Goal: Information Seeking & Learning: Learn about a topic

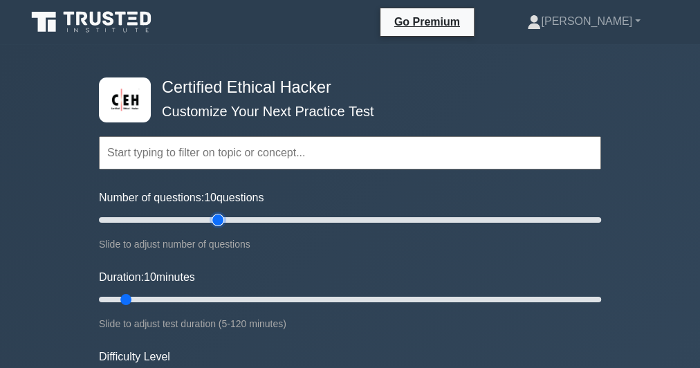
click at [215, 225] on input "Number of questions: 10 questions" at bounding box center [350, 220] width 502 height 17
click at [192, 222] on input "Number of questions: 50 questions" at bounding box center [350, 220] width 502 height 17
type input "30"
click at [165, 218] on input "Number of questions: 40 questions" at bounding box center [350, 220] width 502 height 17
click at [219, 296] on input "Duration: 10 minutes" at bounding box center [350, 299] width 502 height 17
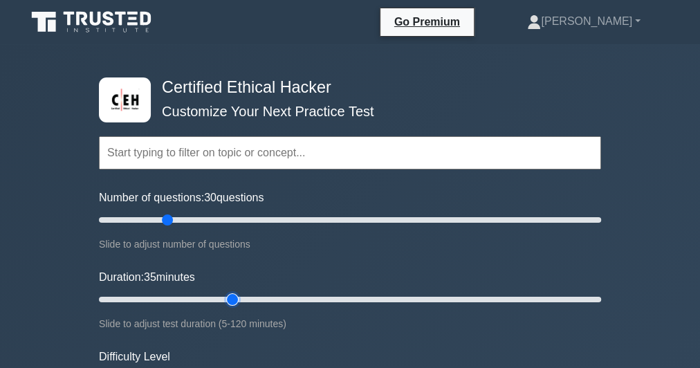
click at [233, 295] on input "Duration: 35 minutes" at bounding box center [350, 299] width 502 height 17
click at [261, 297] on input "Duration: 40 minutes" at bounding box center [350, 299] width 502 height 17
click at [273, 297] on input "Duration: 45 minutes" at bounding box center [350, 299] width 502 height 17
click at [308, 298] on input "Duration: 45 minutes" at bounding box center [350, 299] width 502 height 17
click at [323, 298] on input "Duration: 55 minutes" at bounding box center [350, 299] width 502 height 17
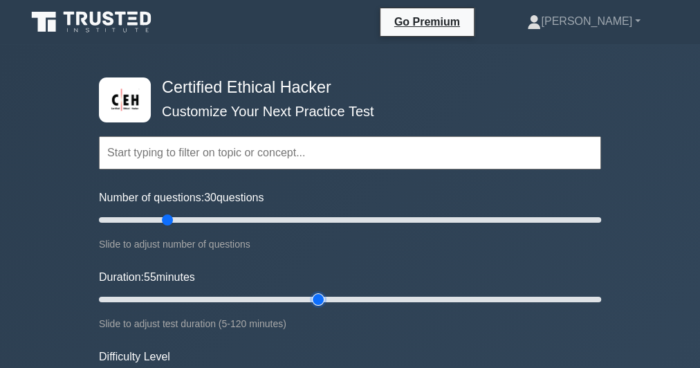
click at [328, 295] on input "Duration: 55 minutes" at bounding box center [350, 299] width 502 height 17
click at [331, 297] on input "Duration: 55 minutes" at bounding box center [350, 299] width 502 height 17
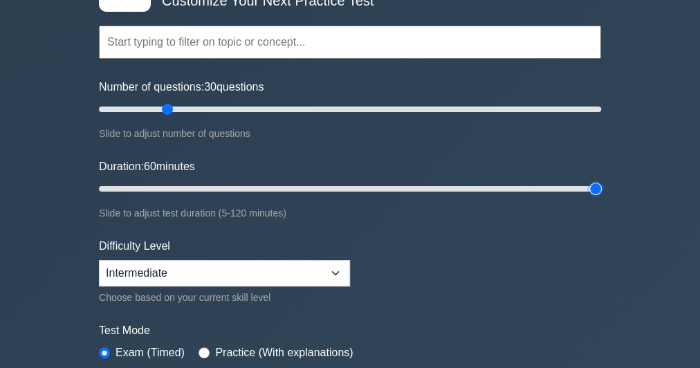
click at [592, 187] on input "Duration: 60 minutes" at bounding box center [350, 189] width 502 height 17
click at [284, 183] on input "Duration: 120 minutes" at bounding box center [350, 189] width 502 height 17
type input "50"
click at [297, 183] on input "Duration: 45 minutes" at bounding box center [350, 189] width 502 height 17
click at [471, 108] on input "Number of questions: 150 questions" at bounding box center [350, 109] width 502 height 17
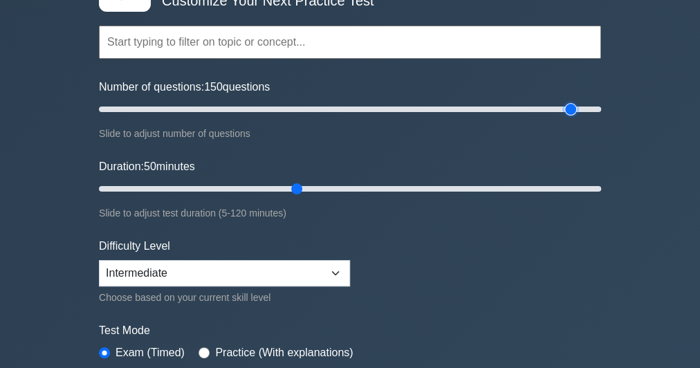
type input "190"
click at [571, 108] on input "Number of questions: 150 questions" at bounding box center [350, 109] width 502 height 17
click at [590, 188] on input "Duration: 50 minutes" at bounding box center [350, 189] width 502 height 17
click at [288, 181] on input "Duration: 120 minutes" at bounding box center [350, 189] width 502 height 17
type input "60"
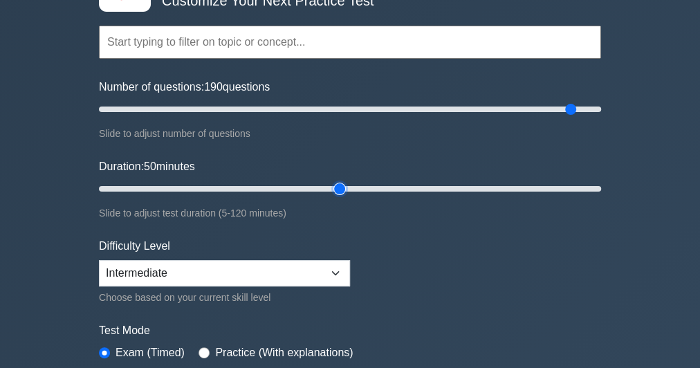
click at [344, 184] on input "Duration: 50 minutes" at bounding box center [350, 189] width 502 height 17
click at [217, 105] on input "Number of questions: 50 questions" at bounding box center [350, 109] width 502 height 17
click at [156, 105] on input "Number of questions: 50 questions" at bounding box center [350, 109] width 502 height 17
click at [180, 105] on input "Number of questions: 25 questions" at bounding box center [350, 109] width 502 height 17
click at [197, 106] on input "Number of questions: 35 questions" at bounding box center [350, 109] width 502 height 17
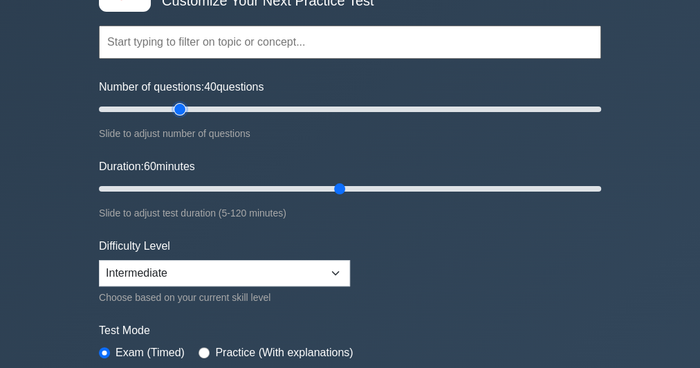
type input "35"
click at [181, 110] on input "Number of questions: 40 questions" at bounding box center [350, 109] width 502 height 17
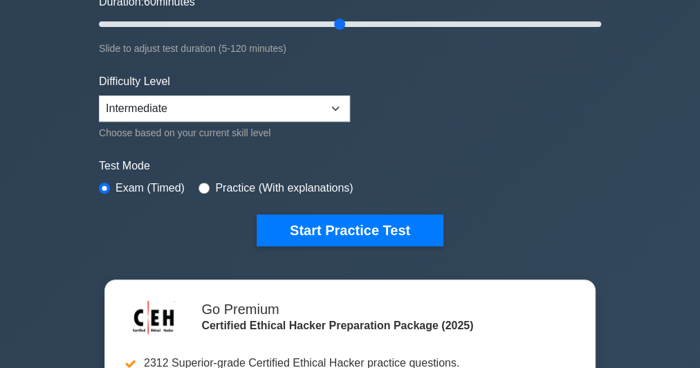
scroll to position [332, 0]
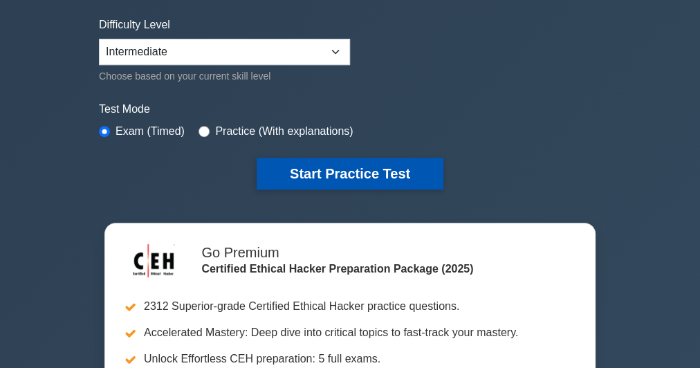
click at [346, 174] on button "Start Practice Test" at bounding box center [350, 174] width 187 height 32
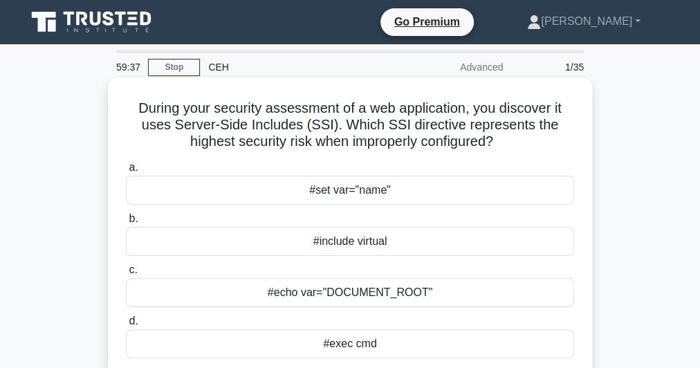
click at [311, 111] on h5 "During your security assessment of a web application, you discover it uses Serv…" at bounding box center [350, 125] width 451 height 51
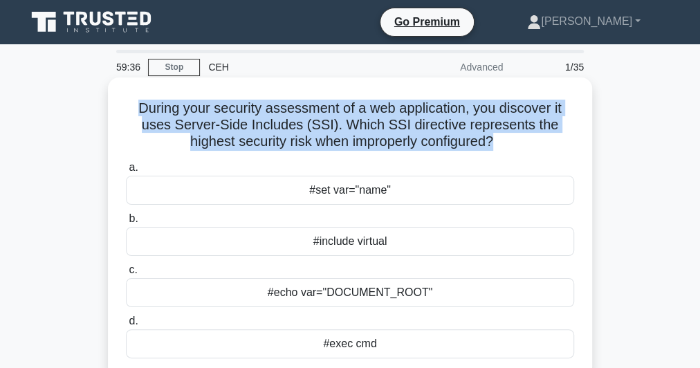
copy div "During your security assessment of a web application, you discover it uses Serv…"
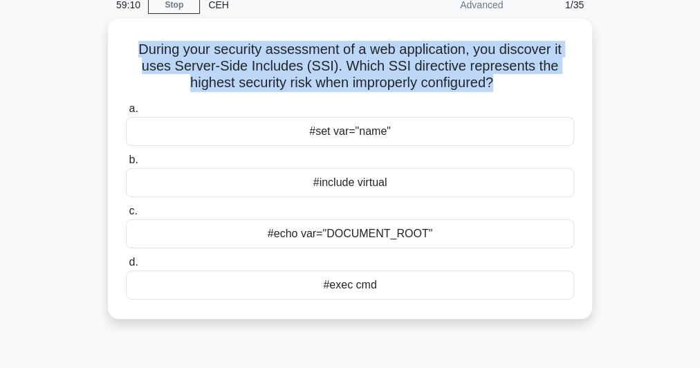
scroll to position [111, 0]
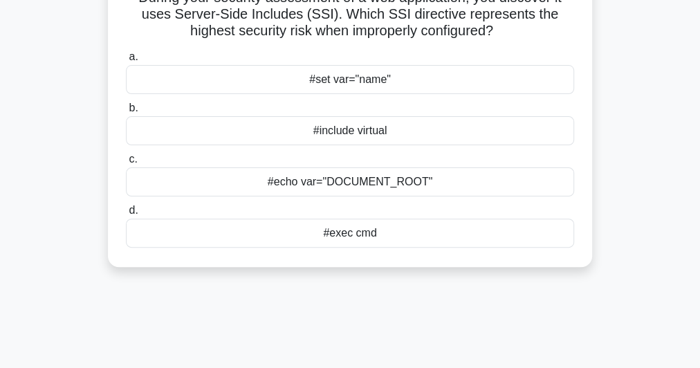
click at [379, 233] on div "#exec cmd" at bounding box center [350, 233] width 448 height 29
click at [126, 215] on input "d. #exec cmd" at bounding box center [126, 210] width 0 height 9
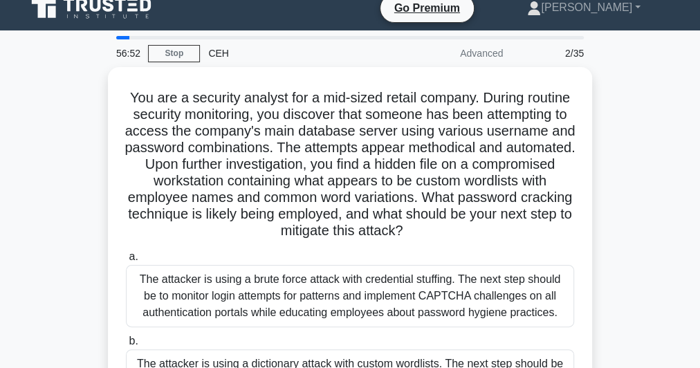
scroll to position [0, 0]
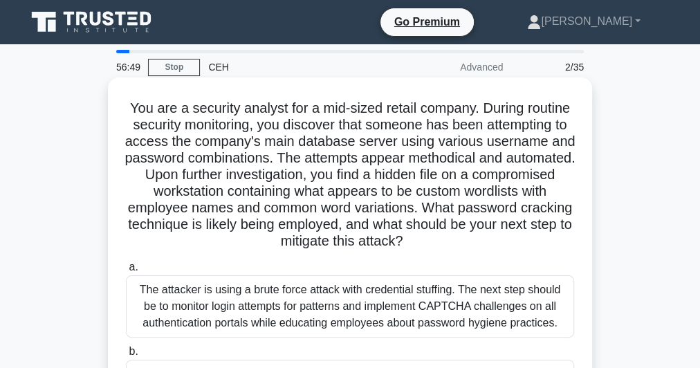
click at [349, 163] on h5 "You are a security analyst for a mid-sized retail company. During routine secur…" at bounding box center [350, 175] width 451 height 151
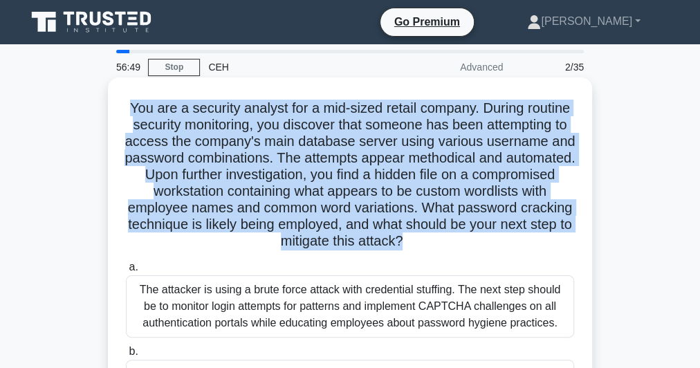
click at [349, 163] on h5 "You are a security analyst for a mid-sized retail company. During routine secur…" at bounding box center [350, 175] width 451 height 151
copy div "You are a security analyst for a mid-sized retail company. During routine secur…"
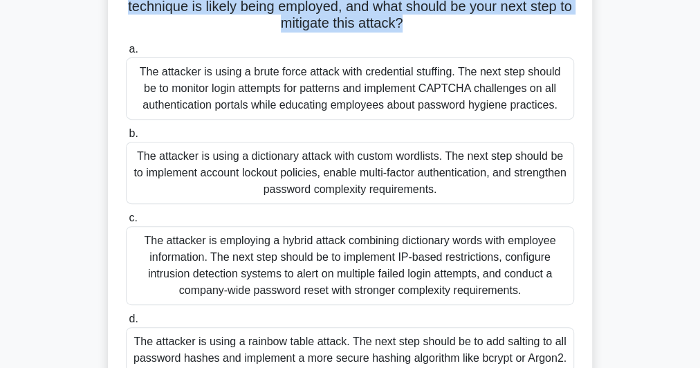
scroll to position [379, 0]
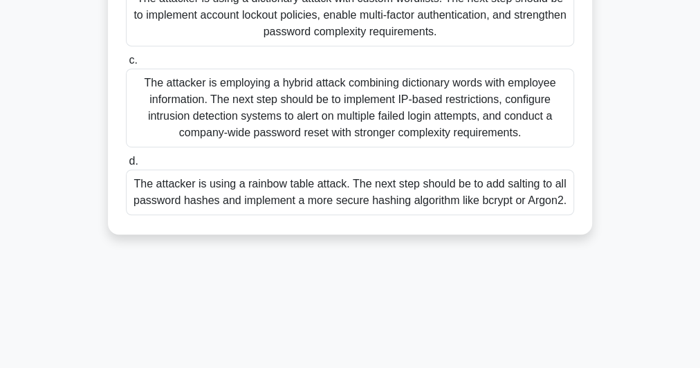
drag, startPoint x: 129, startPoint y: 178, endPoint x: 535, endPoint y: 380, distance: 454.4
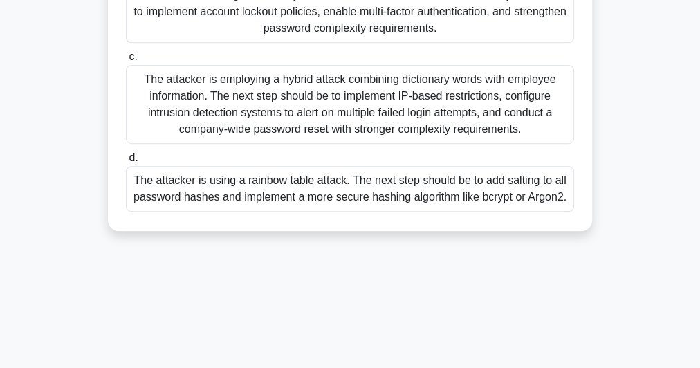
copy div "The attacker is using a brute force attack with credential stuffing. The next s…"
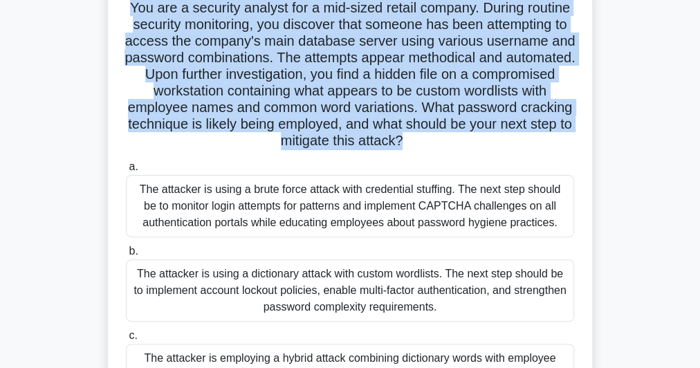
scroll to position [102, 0]
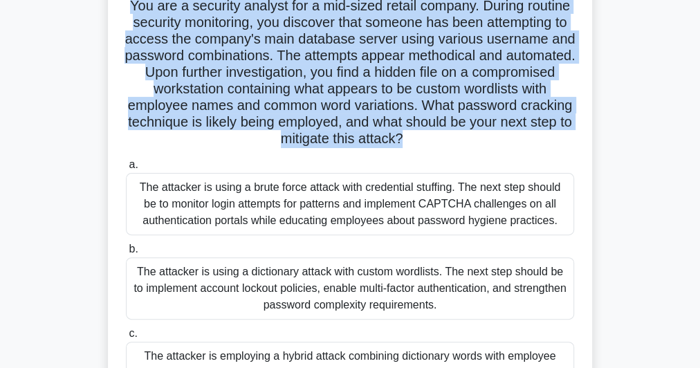
click at [385, 287] on div "The attacker is using a dictionary attack with custom wordlists. The next step …" at bounding box center [350, 288] width 448 height 62
click at [126, 254] on input "b. The attacker is using a dictionary attack with custom wordlists. The next st…" at bounding box center [126, 249] width 0 height 9
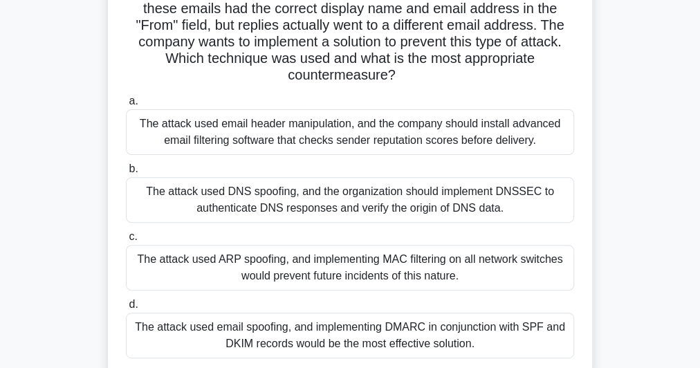
scroll to position [111, 0]
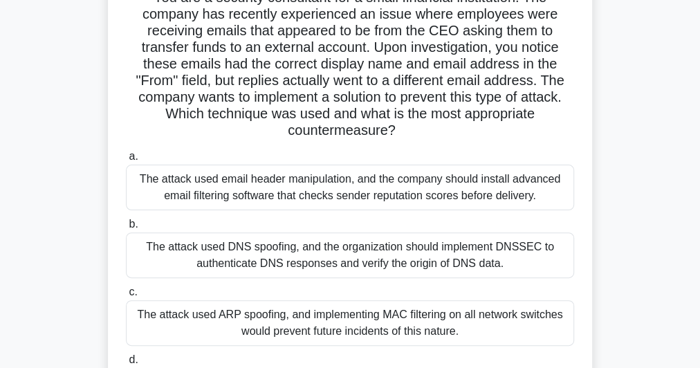
click at [396, 50] on h5 "You are a security consultant for a small financial institution. The company ha…" at bounding box center [350, 64] width 451 height 151
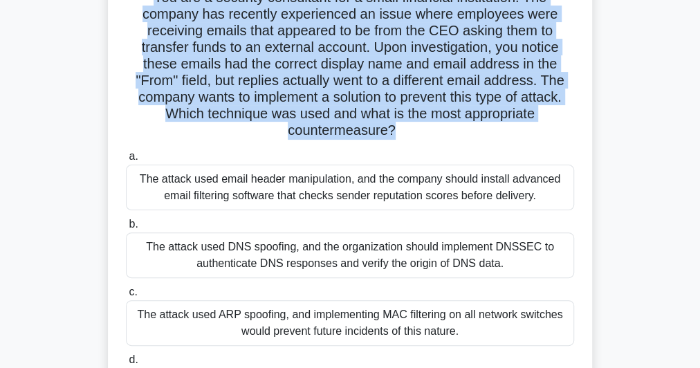
click at [396, 50] on h5 "You are a security consultant for a small financial institution. The company ha…" at bounding box center [350, 64] width 451 height 151
copy div "You are a security consultant for a small financial institution. The company ha…"
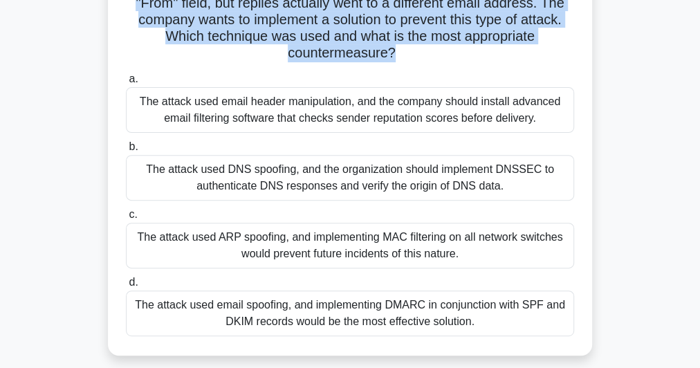
scroll to position [221, 0]
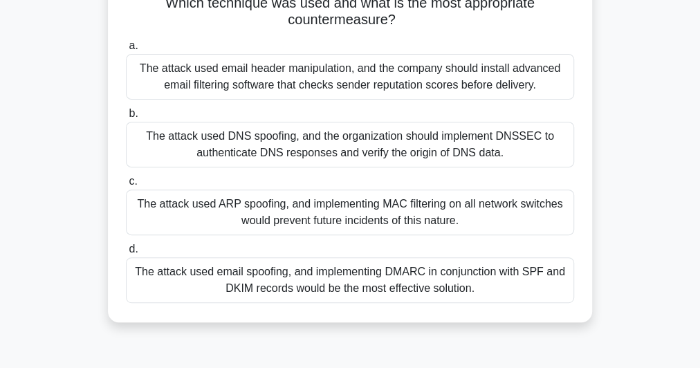
click at [430, 276] on div "The attack used email spoofing, and implementing DMARC in conjunction with SPF …" at bounding box center [350, 280] width 448 height 46
click at [126, 254] on input "d. The attack used email spoofing, and implementing DMARC in conjunction with S…" at bounding box center [126, 249] width 0 height 9
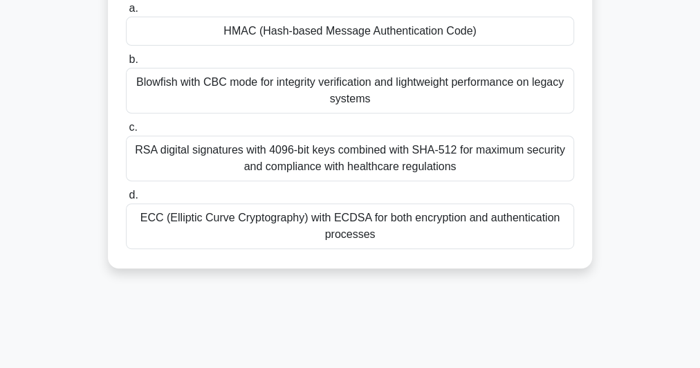
scroll to position [379, 0]
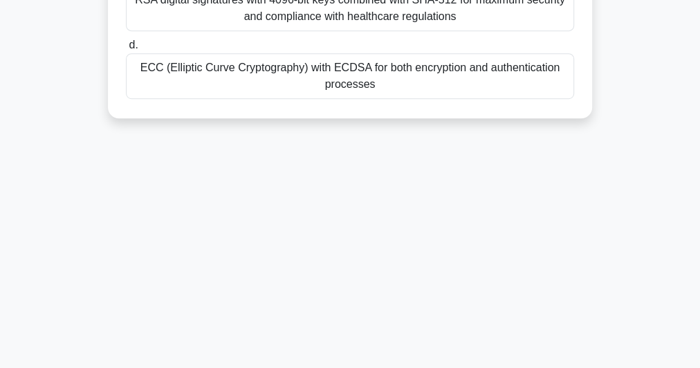
drag, startPoint x: 128, startPoint y: 51, endPoint x: 445, endPoint y: 385, distance: 459.9
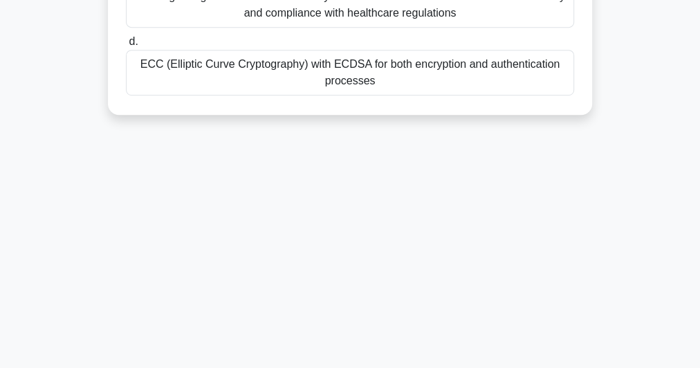
copy div "You are conducting a security assessment for a healthcare organization that nee…"
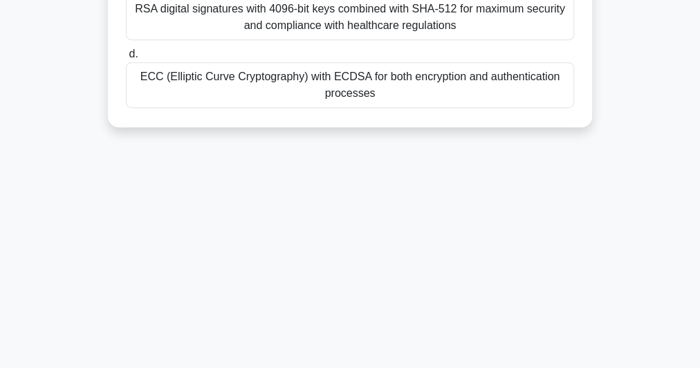
scroll to position [102, 0]
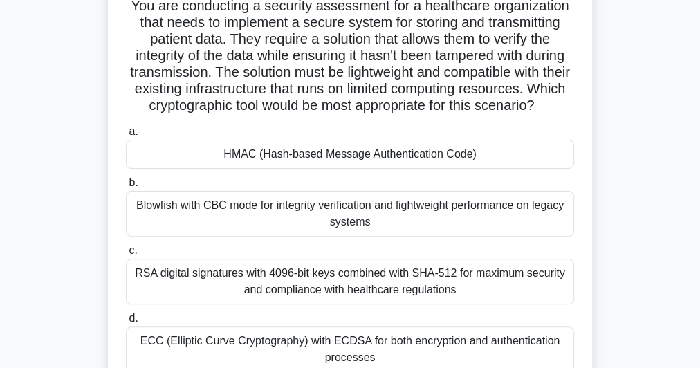
click at [346, 165] on div "HMAC (Hash-based Message Authentication Code)" at bounding box center [350, 154] width 448 height 29
click at [126, 136] on input "a. HMAC (Hash-based Message Authentication Code)" at bounding box center [126, 131] width 0 height 9
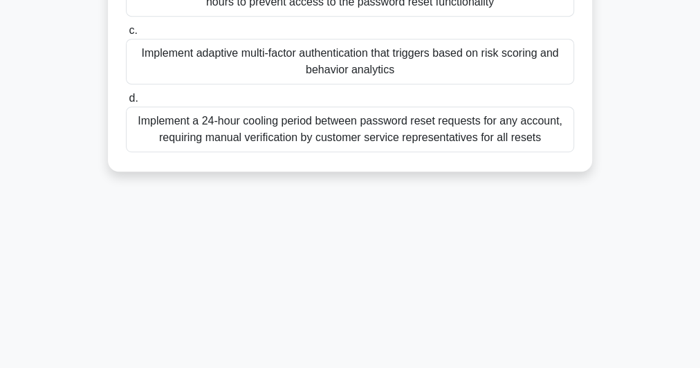
scroll to position [379, 0]
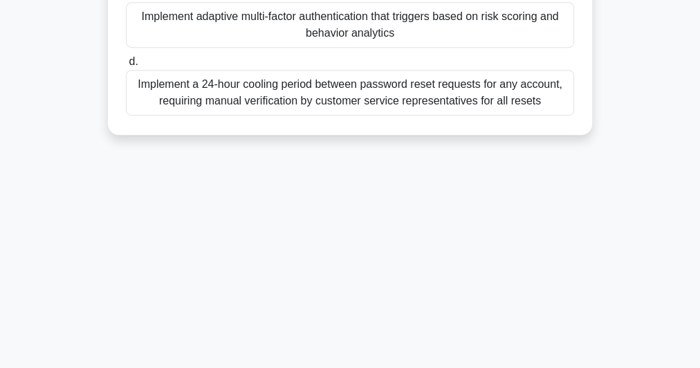
drag, startPoint x: 136, startPoint y: 108, endPoint x: 567, endPoint y: 344, distance: 491.6
click at [567, 344] on div "52:08 Stop CEH Expert 5/35 A major bank's security team has detected a series o…" at bounding box center [350, 17] width 664 height 692
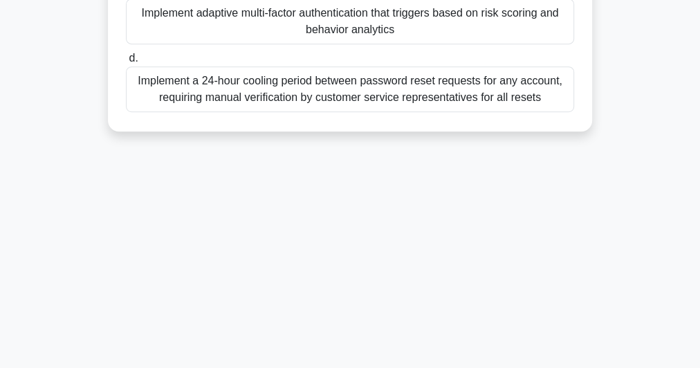
copy div "A major bank's security team has detected a series of coordinated password rese…"
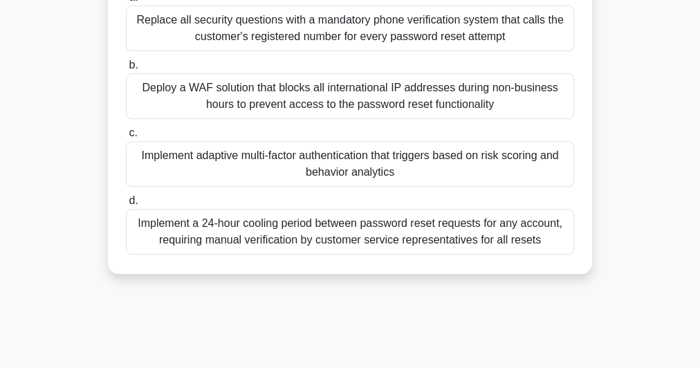
scroll to position [158, 0]
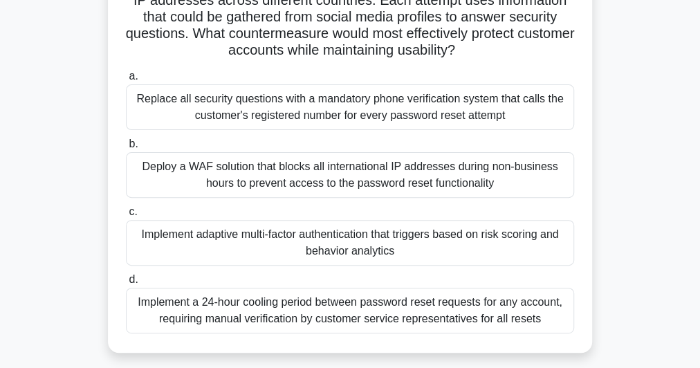
click at [384, 234] on div "Implement adaptive multi-factor authentication that triggers based on risk scor…" at bounding box center [350, 243] width 448 height 46
click at [126, 217] on input "c. Implement adaptive multi-factor authentication that triggers based on risk s…" at bounding box center [126, 212] width 0 height 9
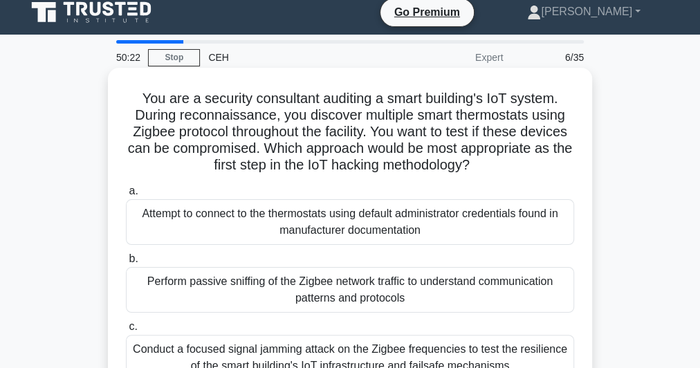
scroll to position [0, 0]
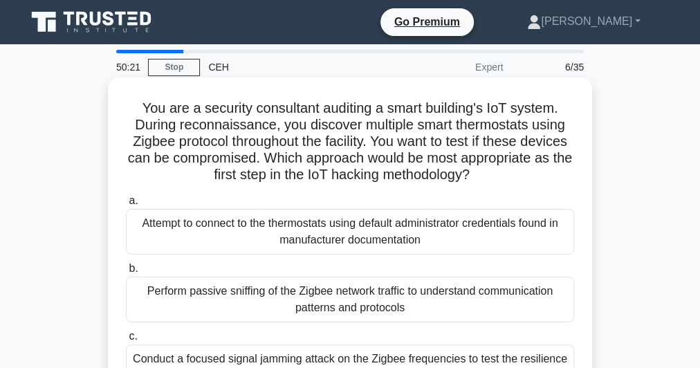
click at [293, 139] on h5 "You are a security consultant auditing a smart building's IoT system. During re…" at bounding box center [350, 142] width 451 height 84
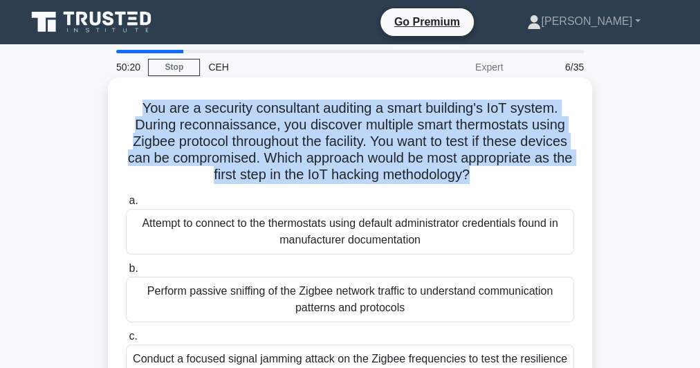
click at [293, 139] on h5 "You are a security consultant auditing a smart building's IoT system. During re…" at bounding box center [350, 142] width 451 height 84
copy div "You are a security consultant auditing a smart building's IoT system. During re…"
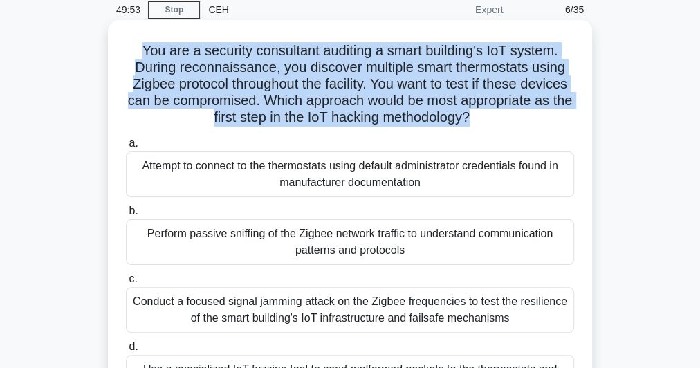
scroll to position [111, 0]
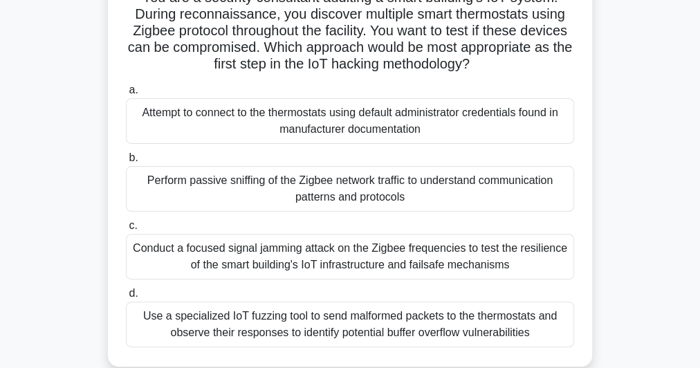
click at [423, 190] on div "Perform passive sniffing of the Zigbee network traffic to understand communicat…" at bounding box center [350, 189] width 448 height 46
click at [126, 163] on input "b. Perform passive sniffing of the Zigbee network traffic to understand communi…" at bounding box center [126, 158] width 0 height 9
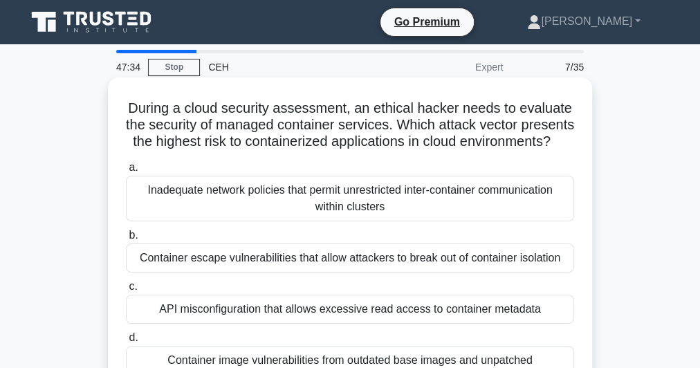
scroll to position [55, 0]
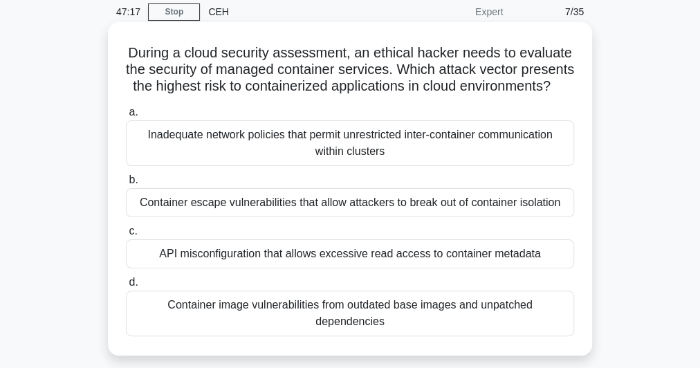
click at [243, 57] on h5 "During a cloud security assessment, an ethical hacker needs to evaluate the sec…" at bounding box center [350, 69] width 451 height 51
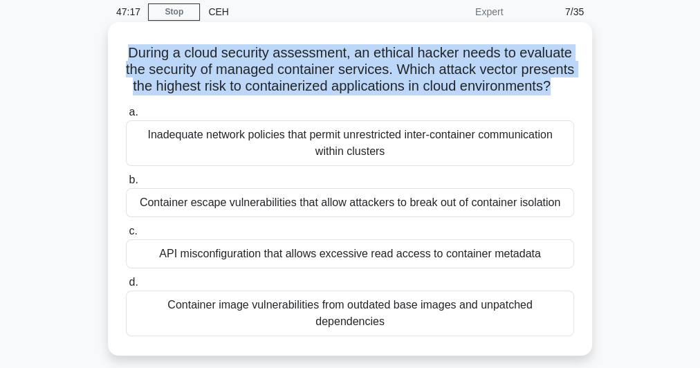
click at [243, 57] on h5 "During a cloud security assessment, an ethical hacker needs to evaluate the sec…" at bounding box center [350, 69] width 451 height 51
copy div "During a cloud security assessment, an ethical hacker needs to evaluate the sec…"
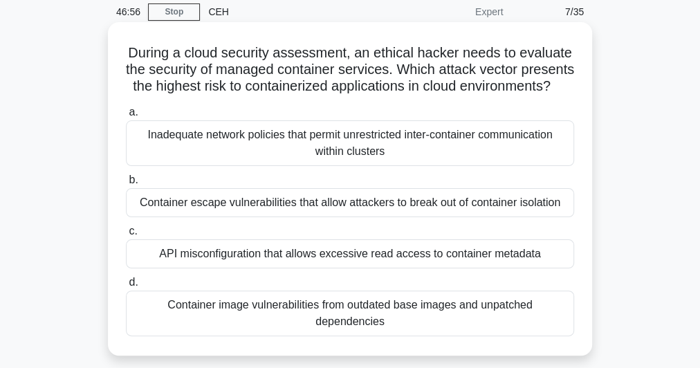
click at [344, 217] on div "Container escape vulnerabilities that allow attackers to break out of container…" at bounding box center [350, 202] width 448 height 29
click at [126, 185] on input "b. Container escape vulnerabilities that allow attackers to break out of contai…" at bounding box center [126, 180] width 0 height 9
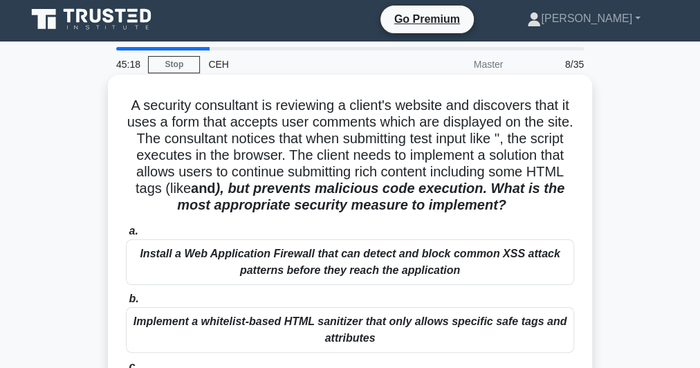
scroll to position [0, 0]
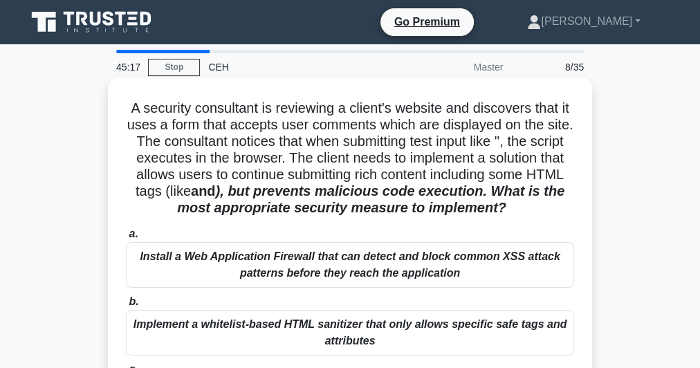
click at [317, 153] on h5 "A security consultant is reviewing a client's website and discovers that it use…" at bounding box center [350, 159] width 451 height 118
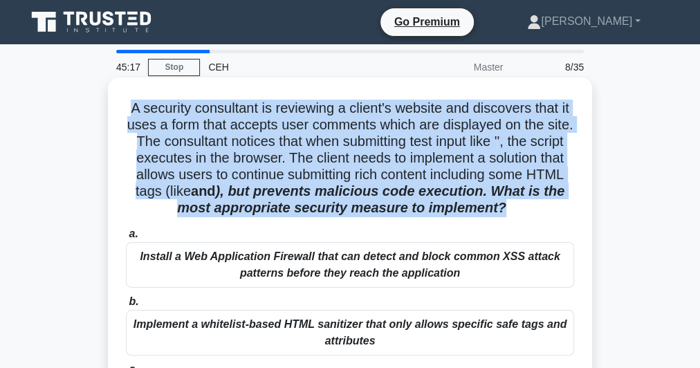
click at [317, 153] on h5 "A security consultant is reviewing a client's website and discovers that it use…" at bounding box center [350, 159] width 451 height 118
copy div "A security consultant is reviewing a client's website and discovers that it use…"
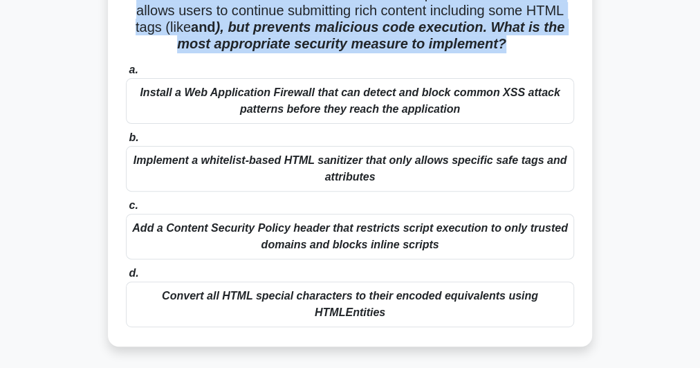
scroll to position [166, 0]
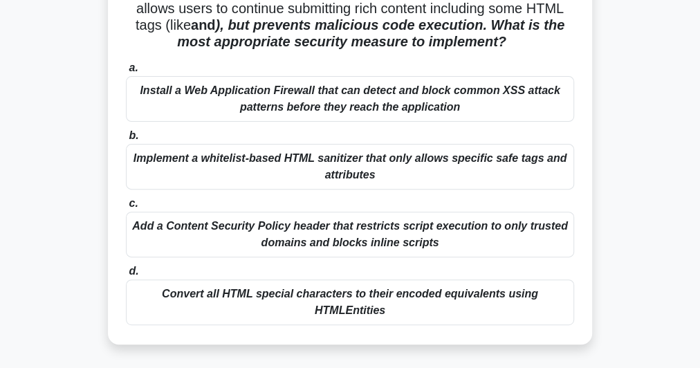
click at [437, 167] on div "Implement a whitelist-based HTML sanitizer that only allows specific safe tags …" at bounding box center [350, 167] width 448 height 46
click at [126, 140] on input "b. Implement a whitelist-based HTML sanitizer that only allows specific safe ta…" at bounding box center [126, 135] width 0 height 9
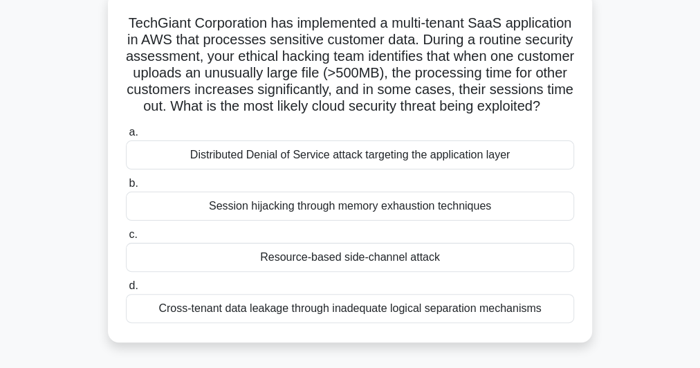
scroll to position [111, 0]
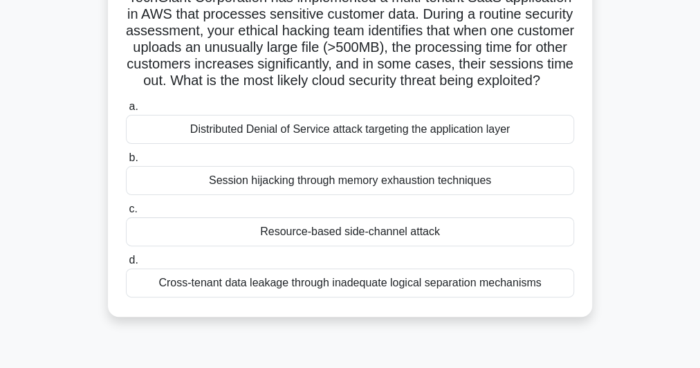
click at [362, 37] on h5 "TechGiant Corporation has implemented a multi-tenant SaaS application in AWS th…" at bounding box center [350, 39] width 451 height 101
click at [364, 33] on h5 "TechGiant Corporation has implemented a multi-tenant SaaS application in AWS th…" at bounding box center [350, 39] width 451 height 101
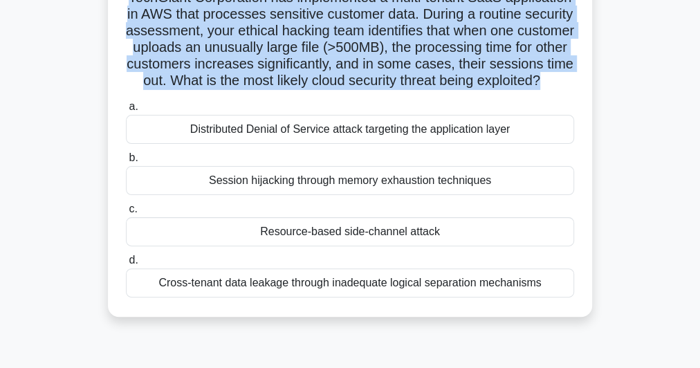
click at [364, 33] on h5 "TechGiant Corporation has implemented a multi-tenant SaaS application in AWS th…" at bounding box center [350, 39] width 451 height 101
copy div "TechGiant Corporation has implemented a multi-tenant SaaS application in AWS th…"
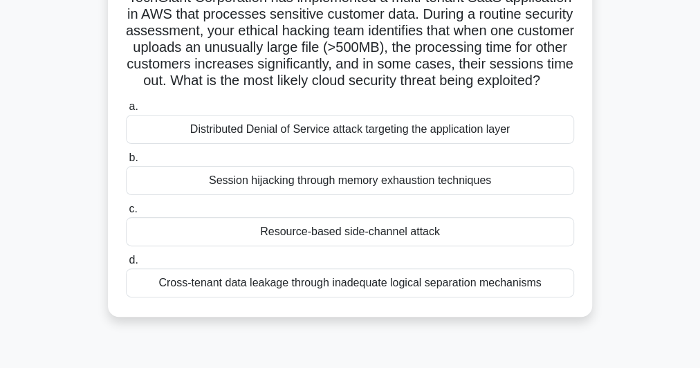
click at [424, 195] on div "Session hijacking through memory exhaustion techniques" at bounding box center [350, 180] width 448 height 29
click at [126, 163] on input "b. Session hijacking through memory exhaustion techniques" at bounding box center [126, 158] width 0 height 9
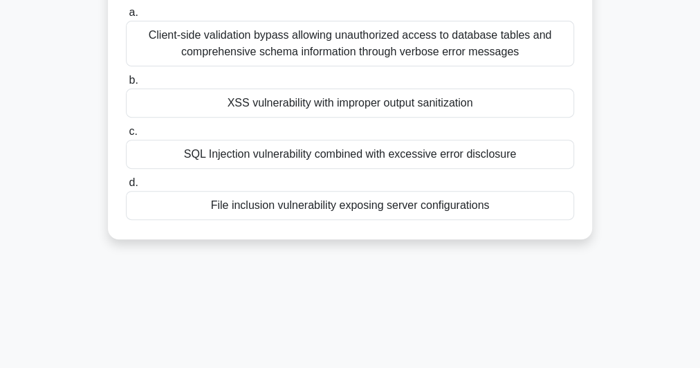
scroll to position [166, 0]
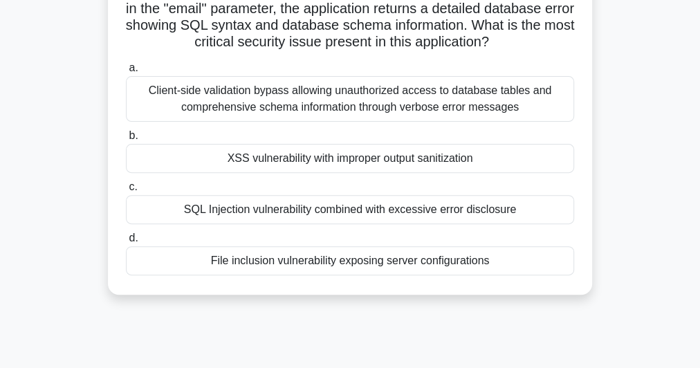
click at [288, 224] on div "SQL Injection vulnerability combined with excessive error disclosure" at bounding box center [350, 209] width 448 height 29
click at [126, 192] on input "c. SQL Injection vulnerability combined with excessive error disclosure" at bounding box center [126, 187] width 0 height 9
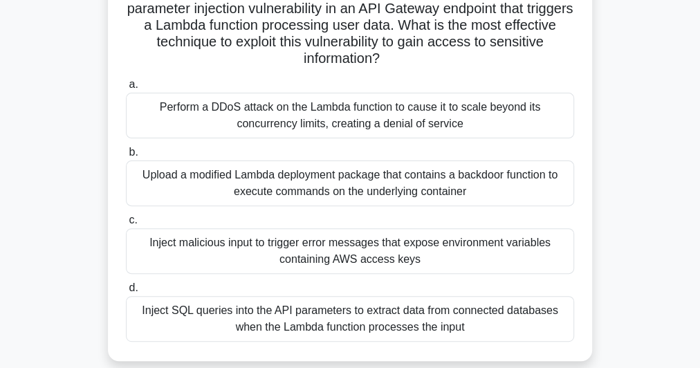
click at [360, 309] on div "Inject SQL queries into the API parameters to extract data from connected datab…" at bounding box center [350, 319] width 448 height 46
click at [126, 293] on input "d. Inject SQL queries into the API parameters to extract data from connected da…" at bounding box center [126, 288] width 0 height 9
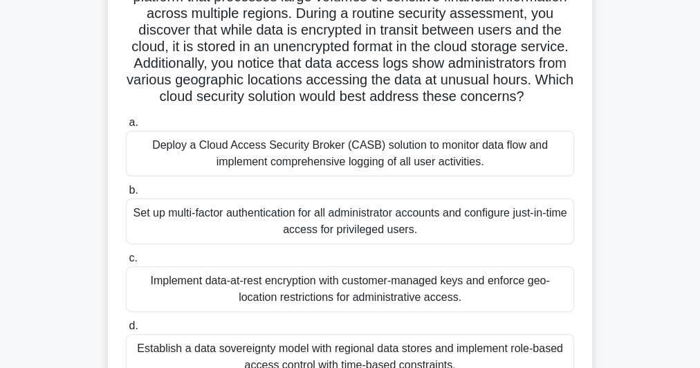
scroll to position [111, 0]
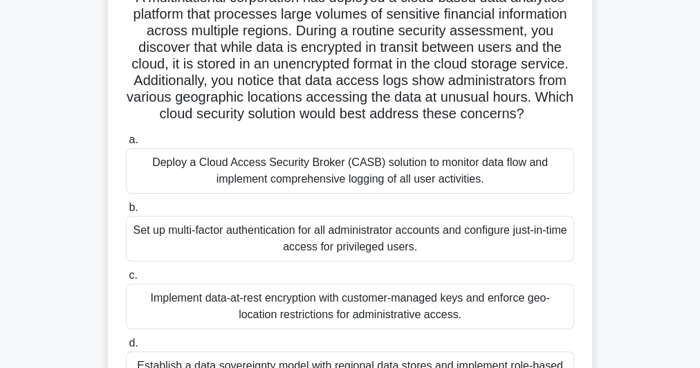
click at [321, 67] on h5 "A multinational corporation has deployed a cloud-based data analytics platform …" at bounding box center [350, 56] width 451 height 134
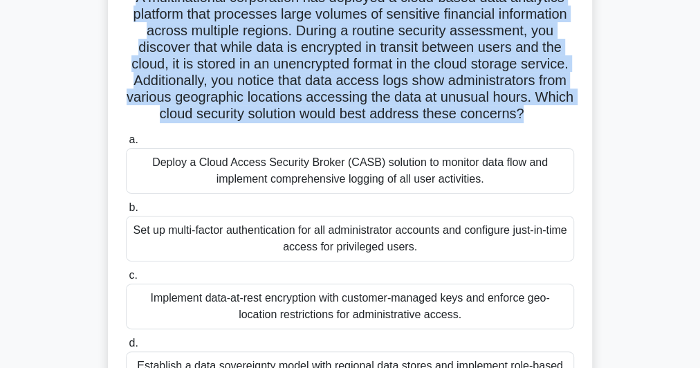
click at [321, 67] on h5 "A multinational corporation has deployed a cloud-based data analytics platform …" at bounding box center [350, 56] width 451 height 134
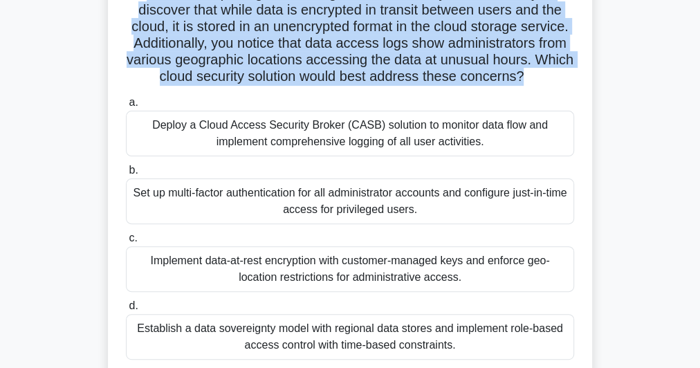
scroll to position [166, 0]
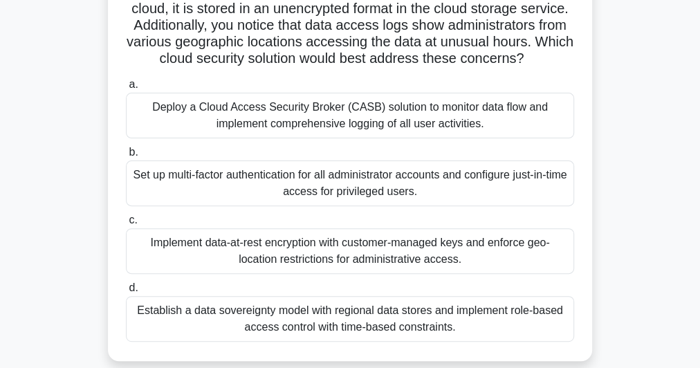
click at [432, 262] on div "Implement data-at-rest encryption with customer-managed keys and enforce geo-lo…" at bounding box center [350, 251] width 448 height 46
click at [126, 225] on input "c. Implement data-at-rest encryption with customer-managed keys and enforce geo…" at bounding box center [126, 220] width 0 height 9
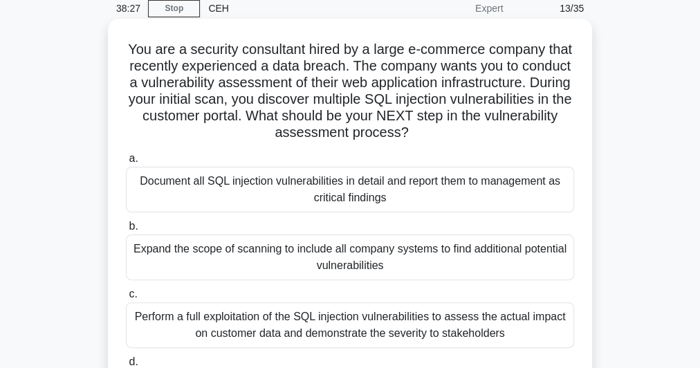
scroll to position [0, 0]
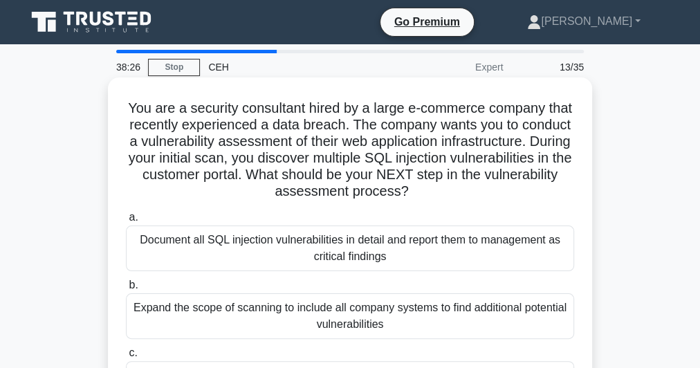
click at [357, 120] on h5 "You are a security consultant hired by a large e-commerce company that recently…" at bounding box center [350, 150] width 451 height 101
click at [357, 119] on h5 "You are a security consultant hired by a large e-commerce company that recently…" at bounding box center [350, 150] width 451 height 101
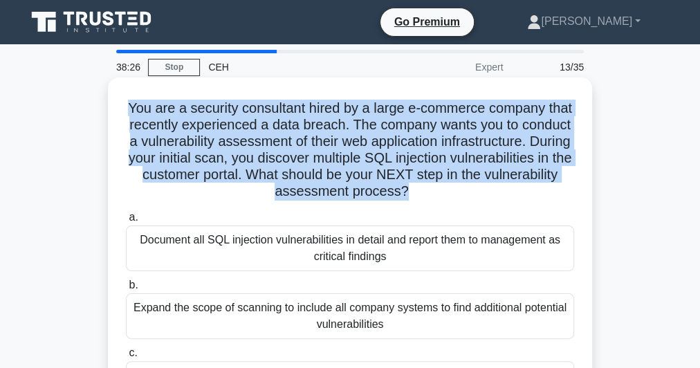
click at [357, 119] on h5 "You are a security consultant hired by a large e-commerce company that recently…" at bounding box center [350, 150] width 451 height 101
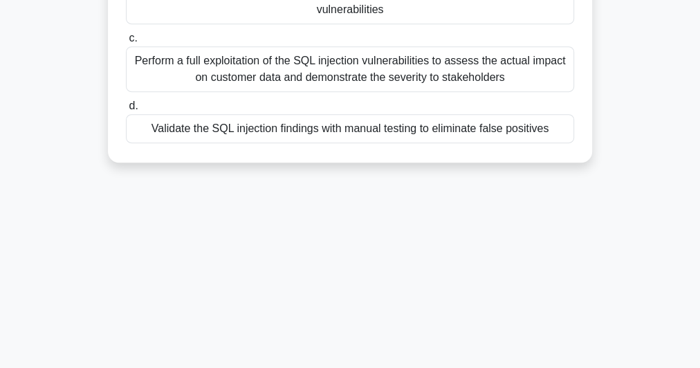
scroll to position [379, 0]
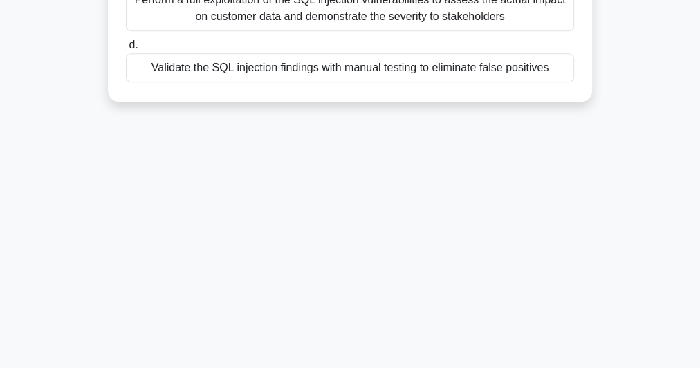
drag, startPoint x: 133, startPoint y: 128, endPoint x: 573, endPoint y: 246, distance: 456.1
click at [573, 246] on div "38:12 Stop CEH Expert 13/35 You are a security consultant hired by a large e-co…" at bounding box center [350, 17] width 664 height 692
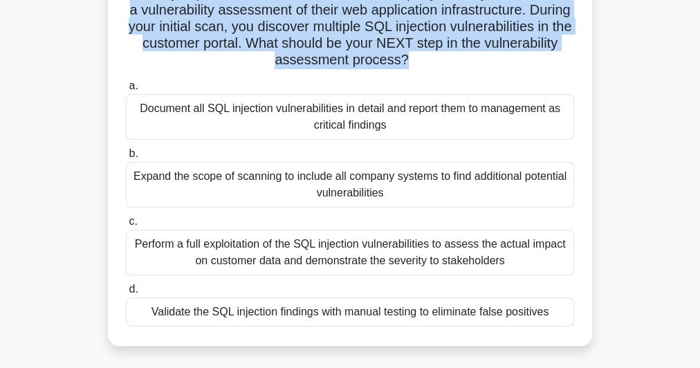
scroll to position [102, 0]
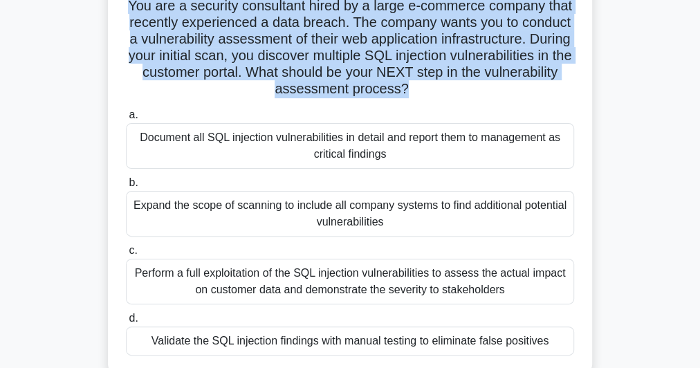
click at [296, 339] on div "Validate the SQL injection findings with manual testing to eliminate false posi…" at bounding box center [350, 340] width 448 height 29
click at [126, 323] on input "d. Validate the SQL injection findings with manual testing to eliminate false p…" at bounding box center [126, 318] width 0 height 9
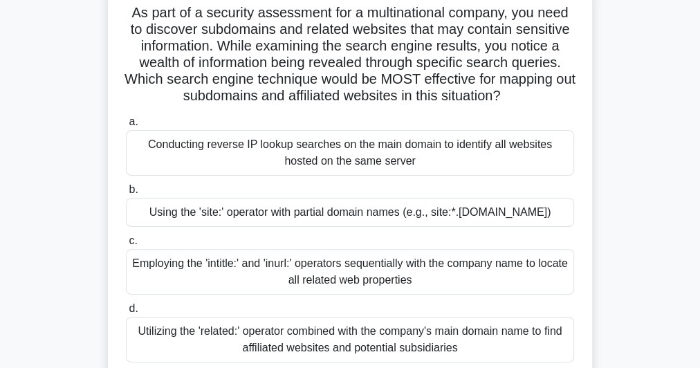
scroll to position [0, 0]
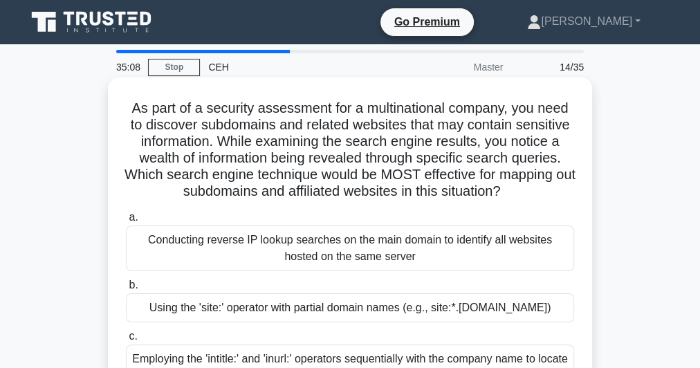
click at [362, 154] on h5 "As part of a security assessment for a multinational company, you need to disco…" at bounding box center [350, 150] width 451 height 101
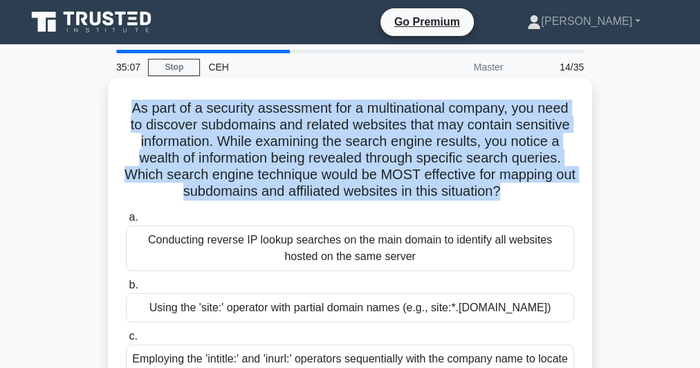
click at [362, 154] on h5 "As part of a security assessment for a multinational company, you need to disco…" at bounding box center [350, 150] width 451 height 101
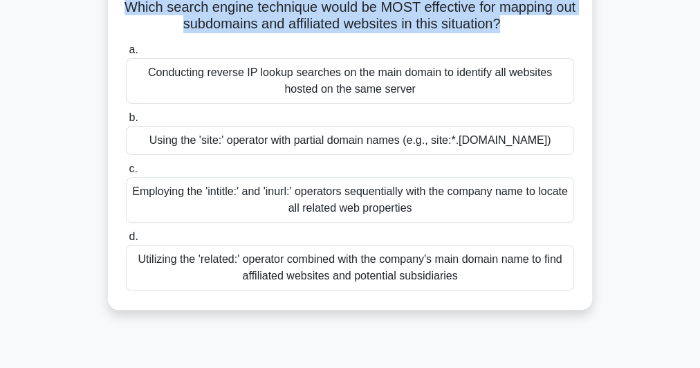
scroll to position [166, 0]
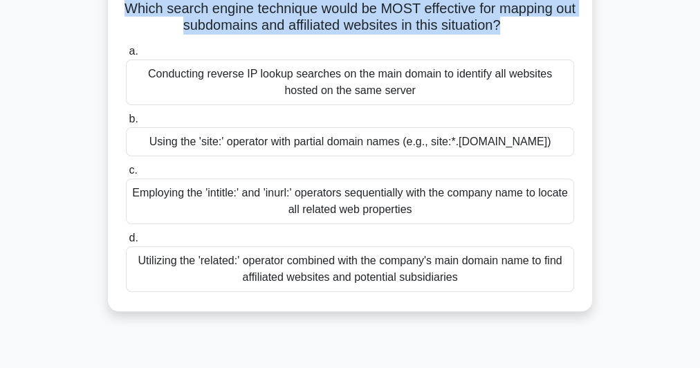
drag, startPoint x: 146, startPoint y: 77, endPoint x: 427, endPoint y: 272, distance: 342.5
click at [470, 280] on div "a. Conducting reverse IP lookup searches on the main domain to identify all web…" at bounding box center [350, 167] width 465 height 255
click at [241, 137] on div "Using the 'site:' operator with partial domain names (e.g., site:*.example.com)" at bounding box center [350, 141] width 448 height 29
click at [126, 124] on input "b. Using the 'site:' operator with partial domain names (e.g., site:*.example.c…" at bounding box center [126, 119] width 0 height 9
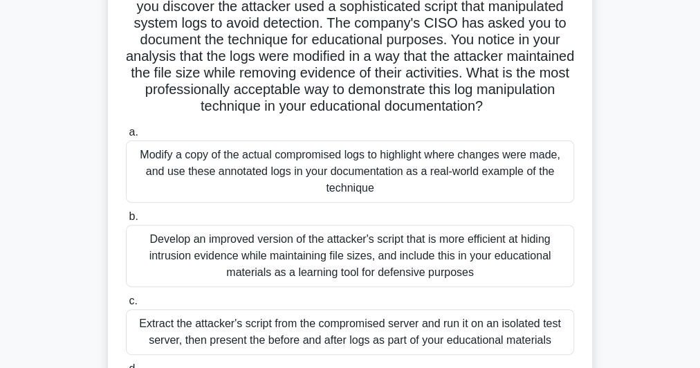
scroll to position [221, 0]
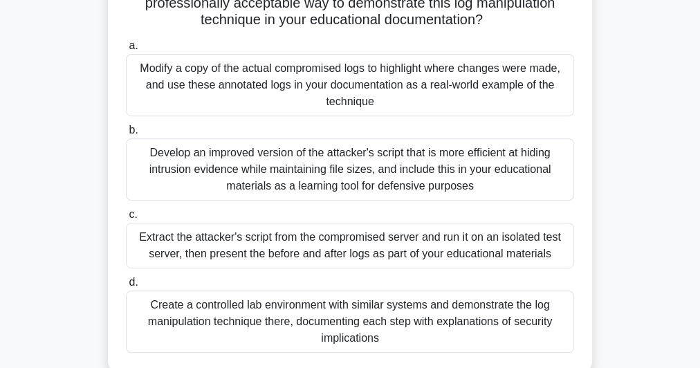
click at [450, 317] on div "Create a controlled lab environment with similar systems and demonstrate the lo…" at bounding box center [350, 322] width 448 height 62
click at [126, 287] on input "d. Create a controlled lab environment with similar systems and demonstrate the…" at bounding box center [126, 282] width 0 height 9
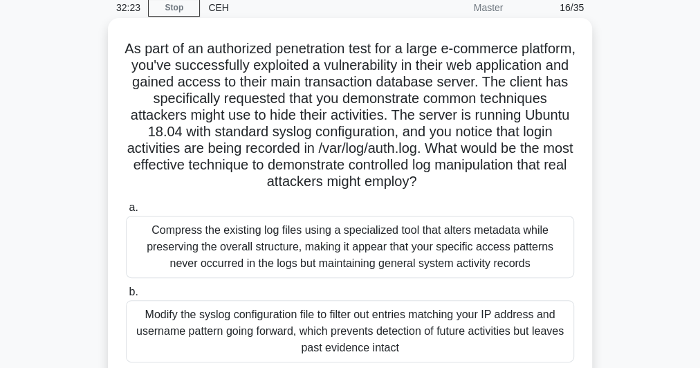
scroll to position [0, 0]
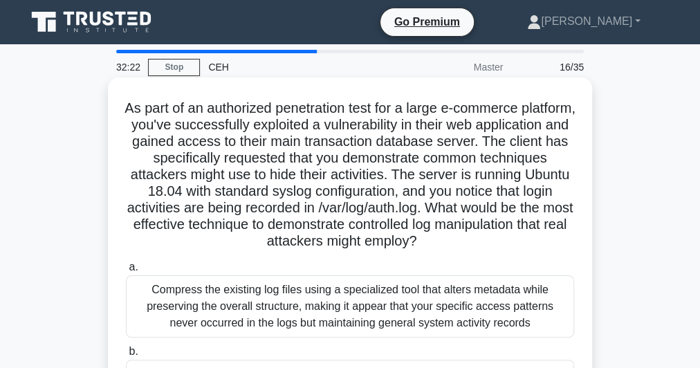
click at [340, 142] on h5 "As part of an authorized penetration test for a large e-commerce platform, you'…" at bounding box center [350, 175] width 451 height 151
click at [341, 141] on h5 "As part of an authorized penetration test for a large e-commerce platform, you'…" at bounding box center [350, 175] width 451 height 151
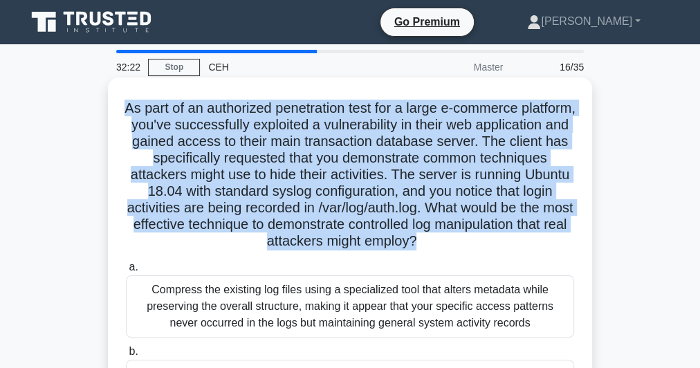
click at [341, 141] on h5 "As part of an authorized penetration test for a large e-commerce platform, you'…" at bounding box center [350, 175] width 451 height 151
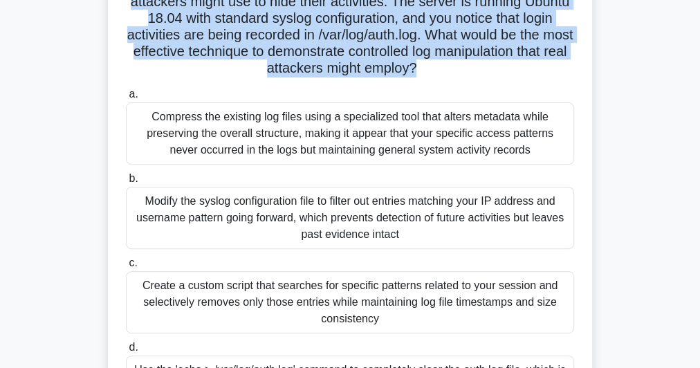
scroll to position [221, 0]
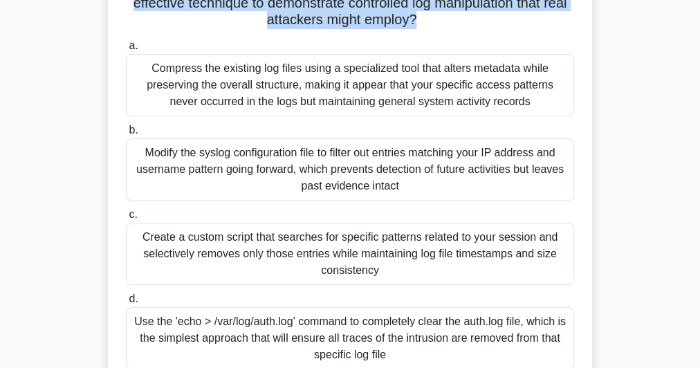
click at [445, 330] on div "Use the 'echo > /var/log/auth.log' command to completely clear the auth.log fil…" at bounding box center [350, 338] width 448 height 62
click at [126, 304] on input "d. Use the 'echo > /var/log/auth.log' command to completely clear the auth.log …" at bounding box center [126, 299] width 0 height 9
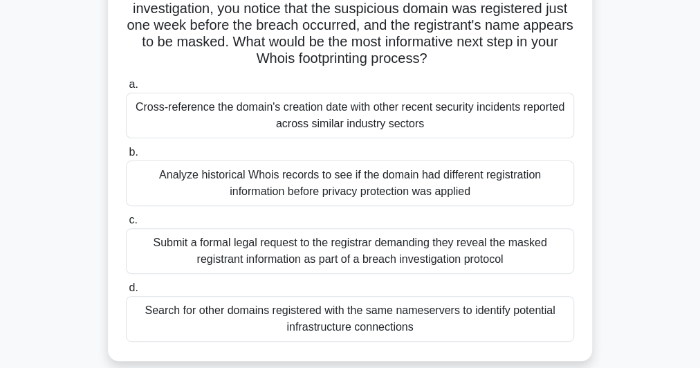
scroll to position [0, 0]
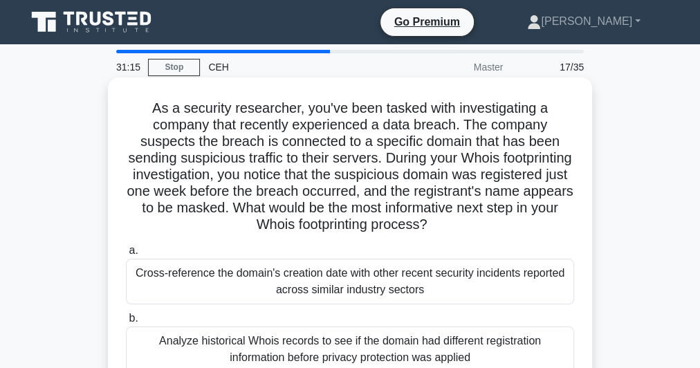
click at [369, 176] on h5 "As a security researcher, you've been tasked with investigating a company that …" at bounding box center [350, 167] width 451 height 134
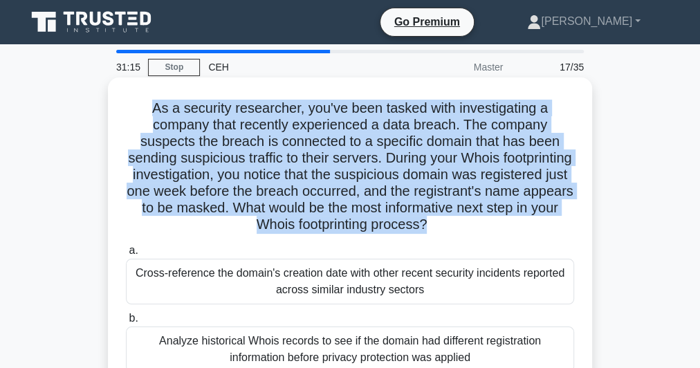
click at [369, 176] on h5 "As a security researcher, you've been tasked with investigating a company that …" at bounding box center [350, 167] width 451 height 134
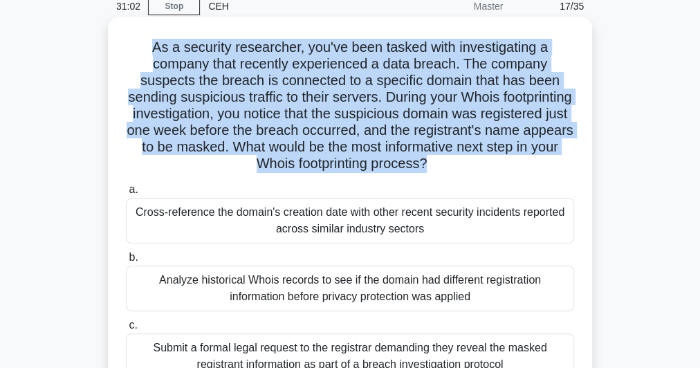
scroll to position [111, 0]
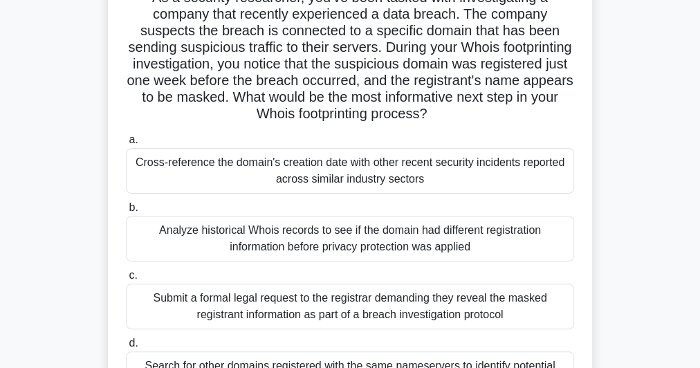
click at [293, 236] on div "Analyze historical Whois records to see if the domain had different registratio…" at bounding box center [350, 239] width 448 height 46
click at [126, 212] on input "b. Analyze historical Whois records to see if the domain had different registra…" at bounding box center [126, 207] width 0 height 9
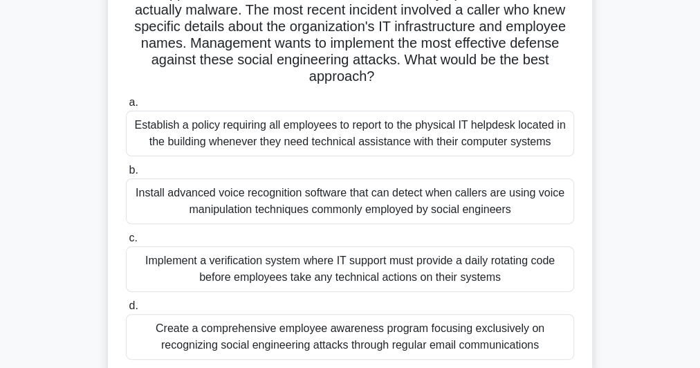
scroll to position [166, 0]
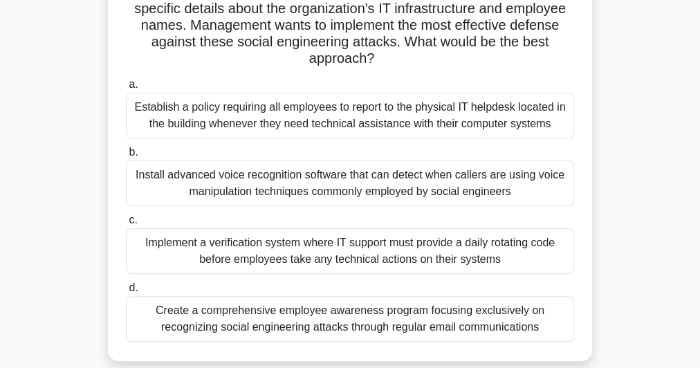
click at [300, 316] on div "Create a comprehensive employee awareness program focusing exclusively on recog…" at bounding box center [350, 319] width 448 height 46
click at [126, 293] on input "d. Create a comprehensive employee awareness program focusing exclusively on re…" at bounding box center [126, 288] width 0 height 9
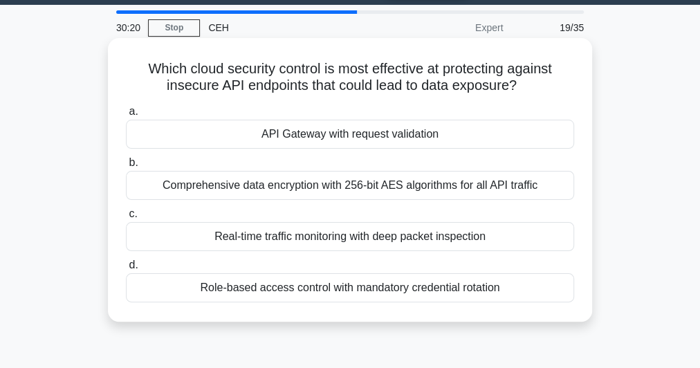
scroll to position [0, 0]
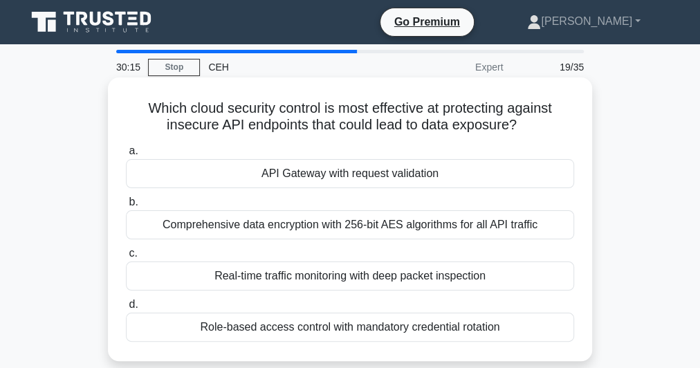
click at [306, 116] on h5 "Which cloud security control is most effective at protecting against insecure A…" at bounding box center [350, 117] width 451 height 35
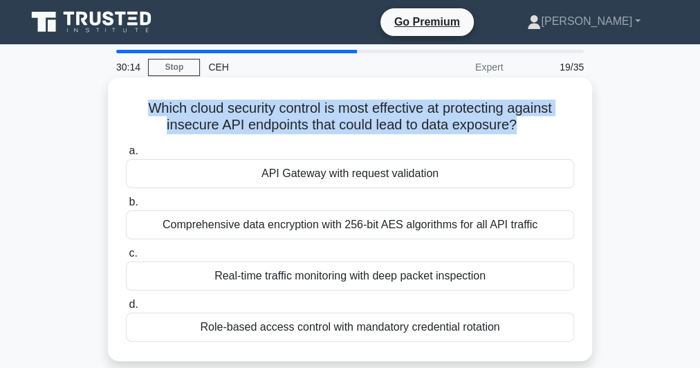
click at [306, 116] on h5 "Which cloud security control is most effective at protecting against insecure A…" at bounding box center [350, 117] width 451 height 35
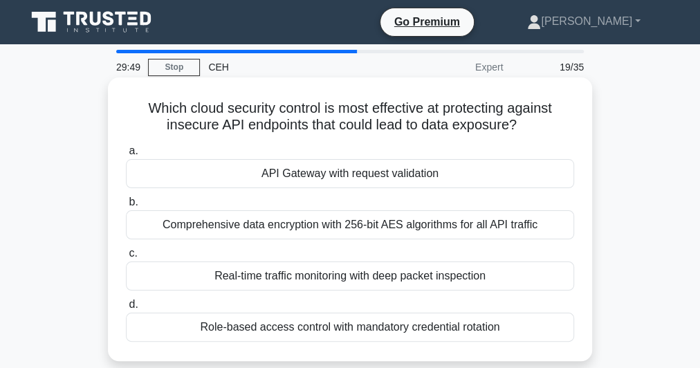
click at [351, 174] on div "API Gateway with request validation" at bounding box center [350, 173] width 448 height 29
click at [126, 156] on input "a. API Gateway with request validation" at bounding box center [126, 151] width 0 height 9
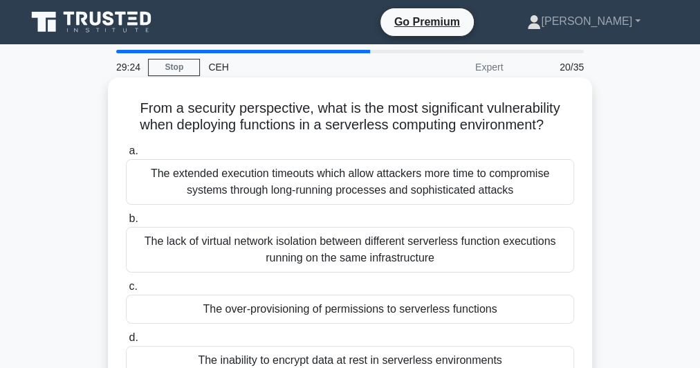
click at [403, 116] on h5 "From a security perspective, what is the most significant vulnerability when de…" at bounding box center [350, 117] width 451 height 35
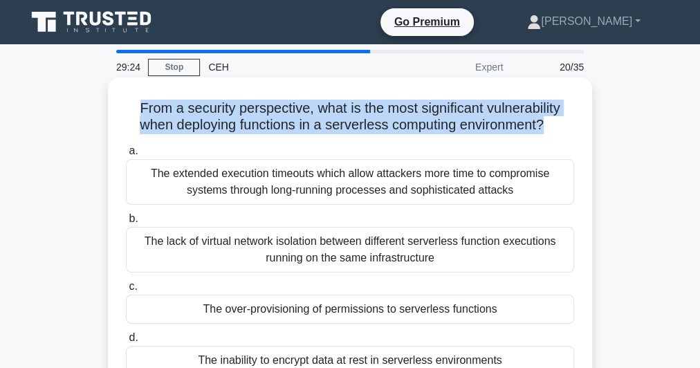
click at [403, 116] on h5 "From a security perspective, what is the most significant vulnerability when de…" at bounding box center [350, 117] width 451 height 35
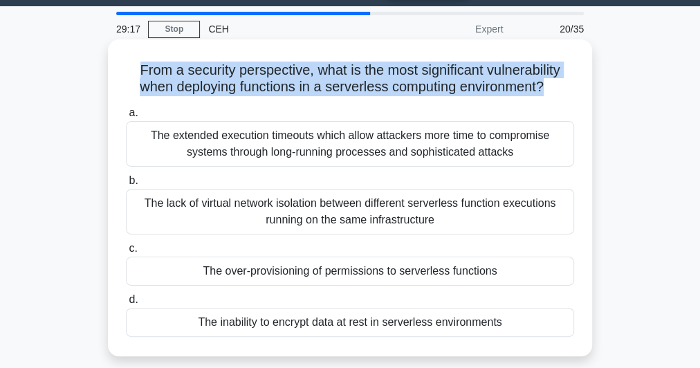
scroll to position [55, 0]
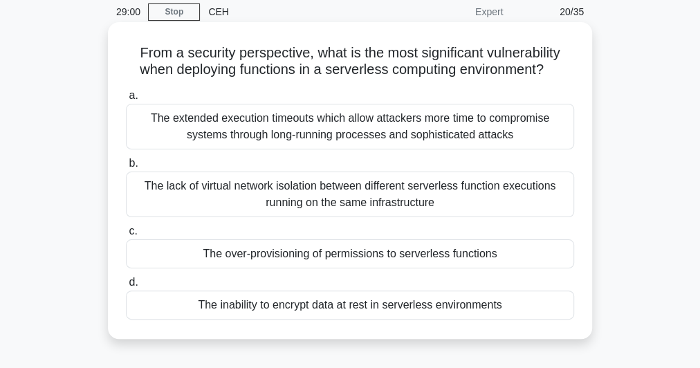
click at [323, 253] on div "The over-provisioning of permissions to serverless functions" at bounding box center [350, 253] width 448 height 29
click at [126, 236] on input "c. The over-provisioning of permissions to serverless functions" at bounding box center [126, 231] width 0 height 9
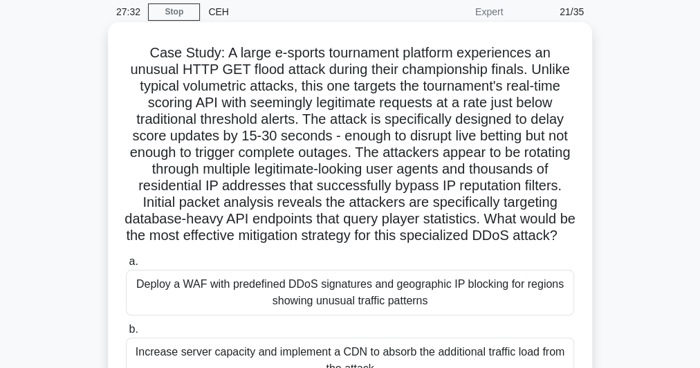
click at [342, 147] on h5 "Case Study: A large e-sports tournament platform experiences an unusual HTTP GE…" at bounding box center [350, 144] width 451 height 201
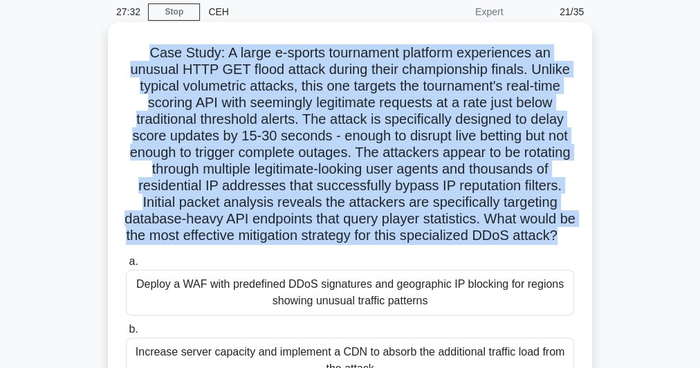
click at [342, 147] on h5 "Case Study: A large e-sports tournament platform experiences an unusual HTTP GE…" at bounding box center [350, 144] width 451 height 201
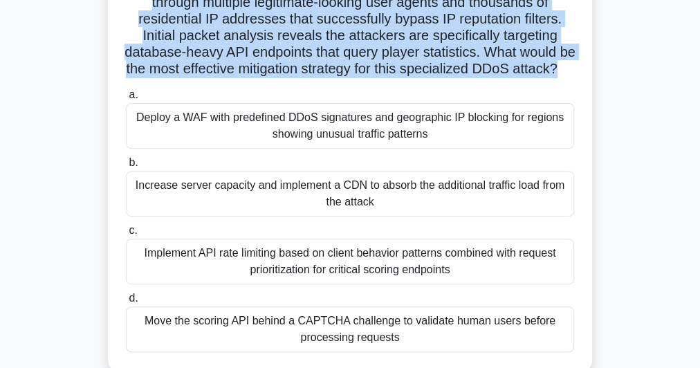
scroll to position [277, 0]
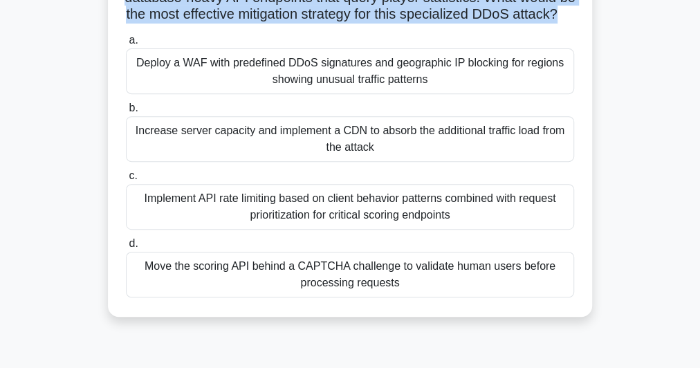
drag, startPoint x: 131, startPoint y: 81, endPoint x: 472, endPoint y: 295, distance: 403.4
click at [473, 296] on div "a. Deploy a WAF with predefined DDoS signatures and geographic IP blocking for …" at bounding box center [350, 164] width 465 height 271
click at [273, 217] on div "Implement API rate limiting based on client behavior patterns combined with req…" at bounding box center [350, 207] width 448 height 46
click at [126, 181] on input "c. Implement API rate limiting based on client behavior patterns combined with …" at bounding box center [126, 176] width 0 height 9
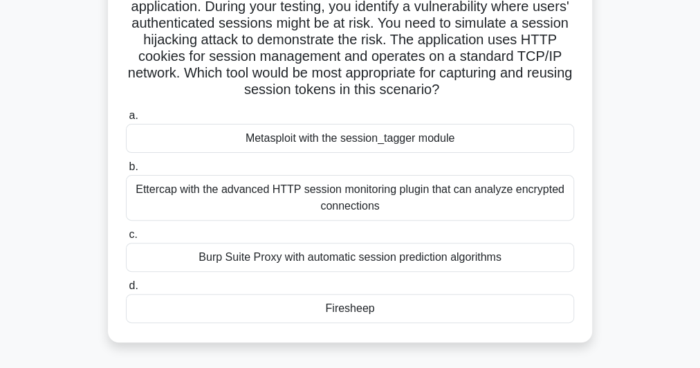
scroll to position [166, 0]
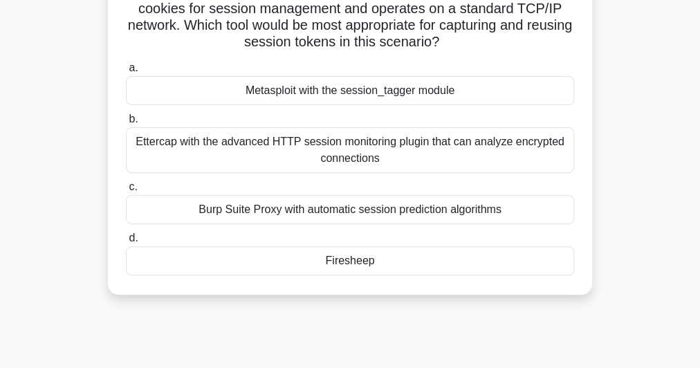
click at [312, 214] on div "Burp Suite Proxy with automatic session prediction algorithms" at bounding box center [350, 209] width 448 height 29
click at [126, 192] on input "c. Burp Suite Proxy with automatic session prediction algorithms" at bounding box center [126, 187] width 0 height 9
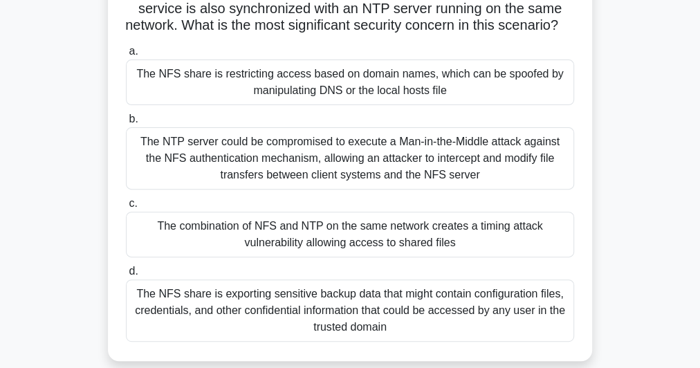
scroll to position [55, 0]
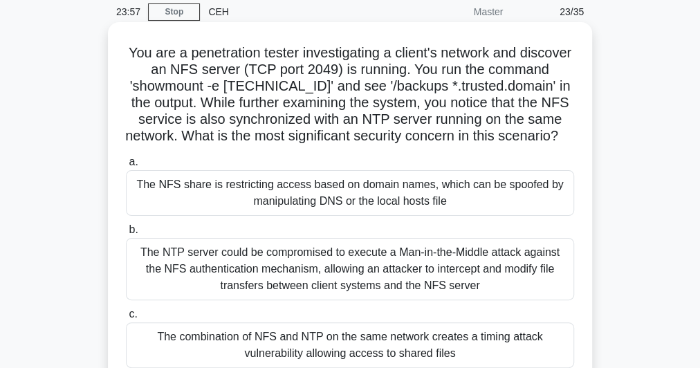
click at [299, 270] on div "The NTP server could be compromised to execute a Man-in-the-Middle attack again…" at bounding box center [350, 269] width 448 height 62
click at [126, 234] on input "b. The NTP server could be compromised to execute a Man-in-the-Middle attack ag…" at bounding box center [126, 230] width 0 height 9
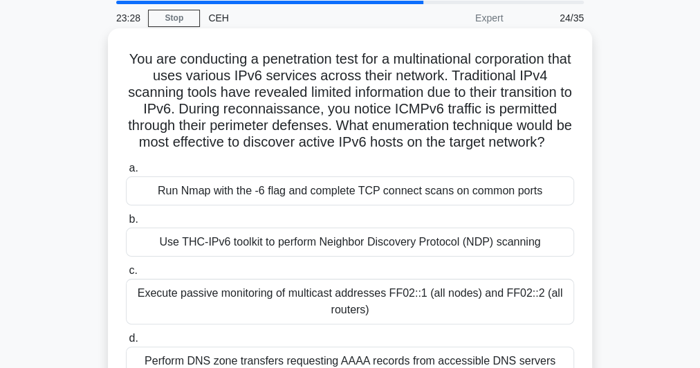
scroll to position [0, 0]
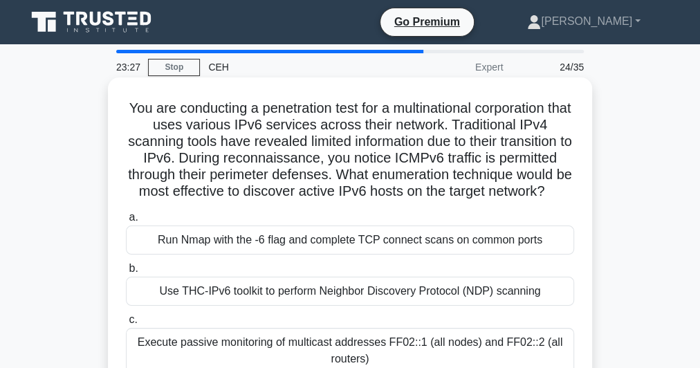
click at [365, 128] on h5 "You are conducting a penetration test for a multinational corporation that uses…" at bounding box center [350, 150] width 451 height 101
click at [365, 127] on h5 "You are conducting a penetration test for a multinational corporation that uses…" at bounding box center [350, 150] width 451 height 101
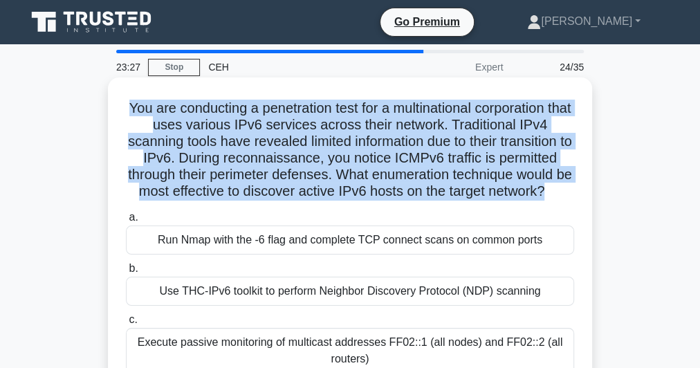
click at [365, 127] on h5 "You are conducting a penetration test for a multinational corporation that uses…" at bounding box center [350, 150] width 451 height 101
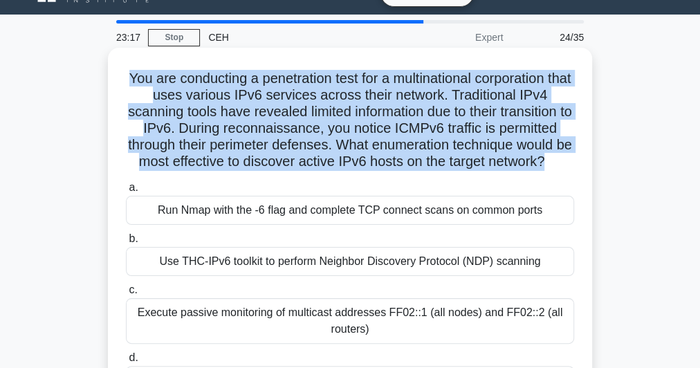
scroll to position [55, 0]
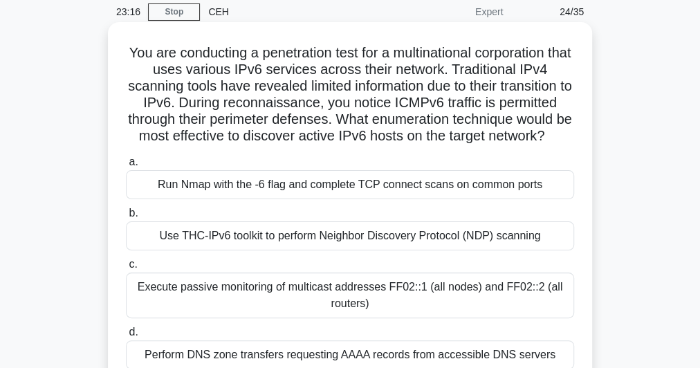
click at [323, 250] on div "Use THC-IPv6 toolkit to perform Neighbor Discovery Protocol (NDP) scanning" at bounding box center [350, 235] width 448 height 29
click at [126, 218] on input "b. Use THC-IPv6 toolkit to perform Neighbor Discovery Protocol (NDP) scanning" at bounding box center [126, 213] width 0 height 9
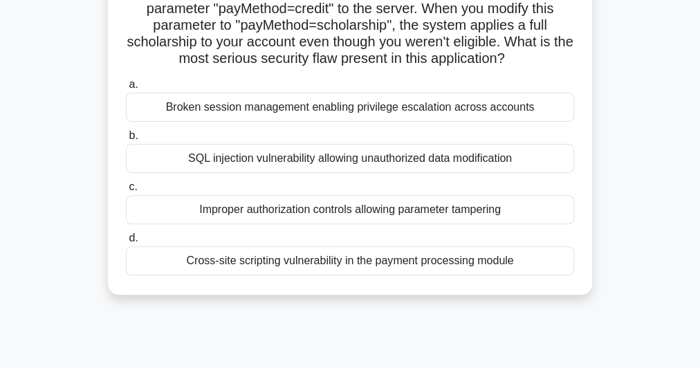
scroll to position [221, 0]
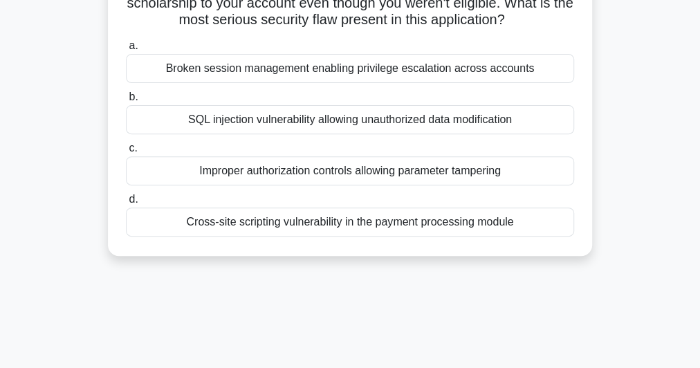
click at [344, 176] on div "Improper authorization controls allowing parameter tampering" at bounding box center [350, 170] width 448 height 29
click at [126, 153] on input "c. Improper authorization controls allowing parameter tampering" at bounding box center [126, 148] width 0 height 9
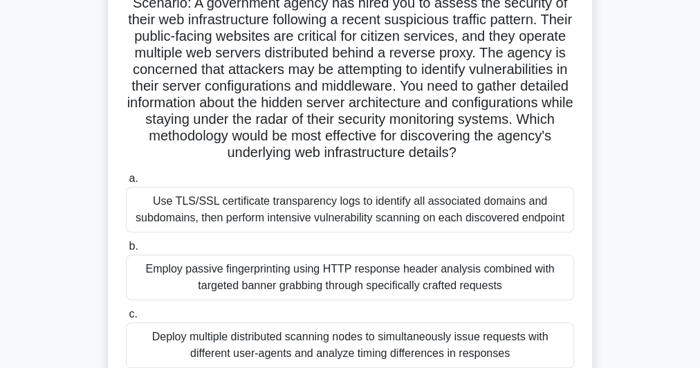
scroll to position [0, 0]
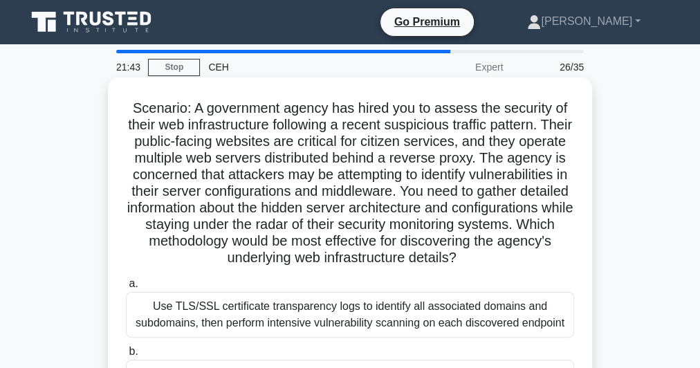
click at [405, 322] on div "Use TLS/SSL certificate transparency logs to identify all associated domains an…" at bounding box center [350, 315] width 448 height 46
click at [126, 288] on input "a. Use TLS/SSL certificate transparency logs to identify all associated domains…" at bounding box center [126, 283] width 0 height 9
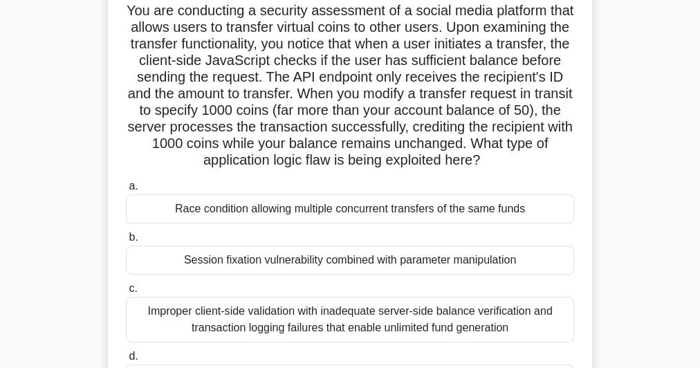
scroll to position [166, 0]
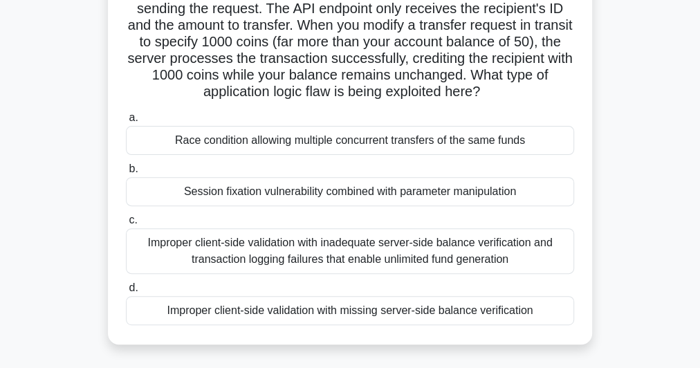
click at [304, 269] on div "Improper client-side validation with inadequate server-side balance verificatio…" at bounding box center [350, 251] width 448 height 46
click at [380, 274] on div "Improper client-side validation with inadequate server-side balance verificatio…" at bounding box center [350, 251] width 448 height 46
click at [126, 225] on input "c. Improper client-side validation with inadequate server-side balance verifica…" at bounding box center [126, 220] width 0 height 9
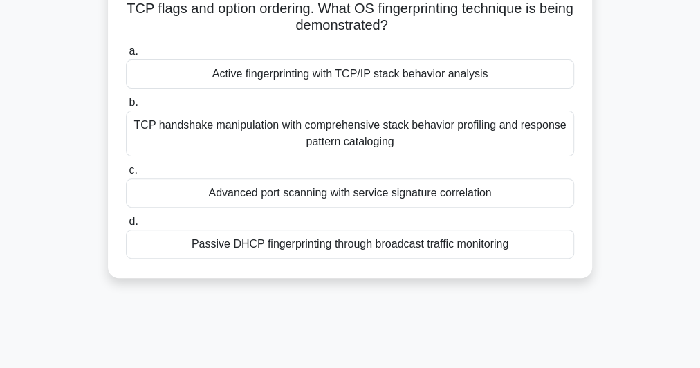
scroll to position [55, 0]
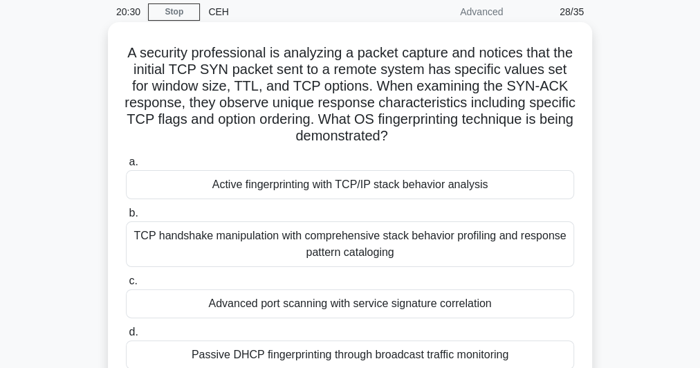
click at [344, 243] on div "TCP handshake manipulation with comprehensive stack behavior profiling and resp…" at bounding box center [350, 244] width 448 height 46
click at [126, 218] on input "b. TCP handshake manipulation with comprehensive stack behavior profiling and r…" at bounding box center [126, 213] width 0 height 9
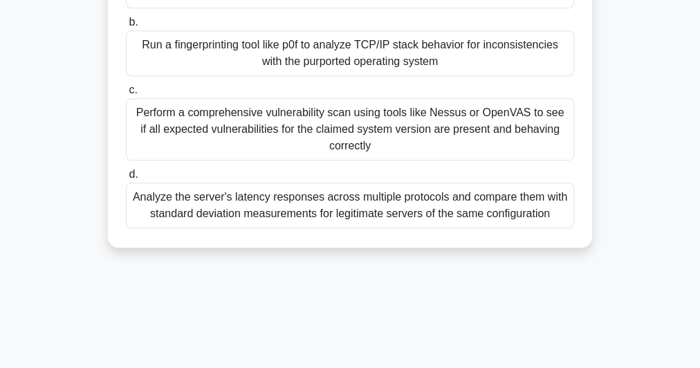
scroll to position [47, 0]
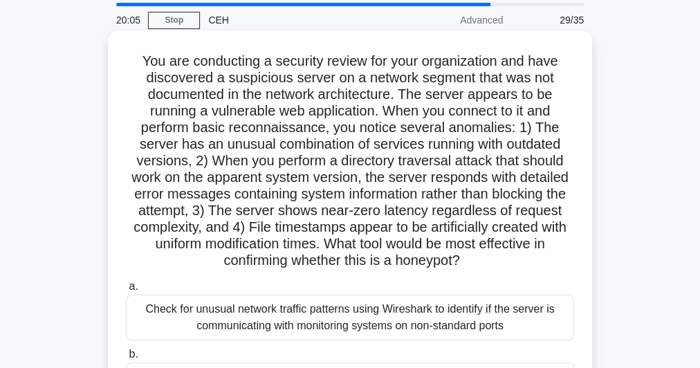
click at [299, 130] on h5 "You are conducting a security review for your organization and have discovered …" at bounding box center [350, 161] width 451 height 217
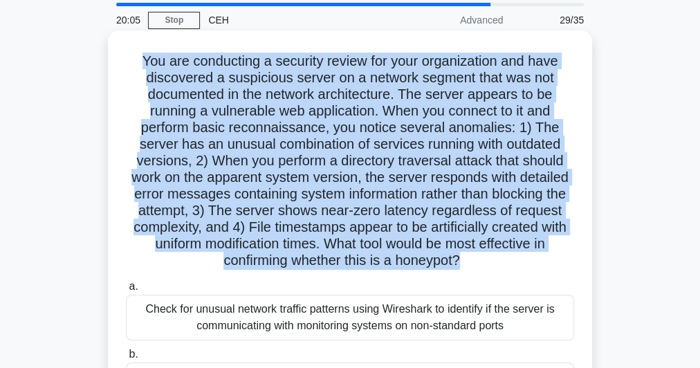
click at [299, 130] on h5 "You are conducting a security review for your organization and have discovered …" at bounding box center [350, 161] width 451 height 217
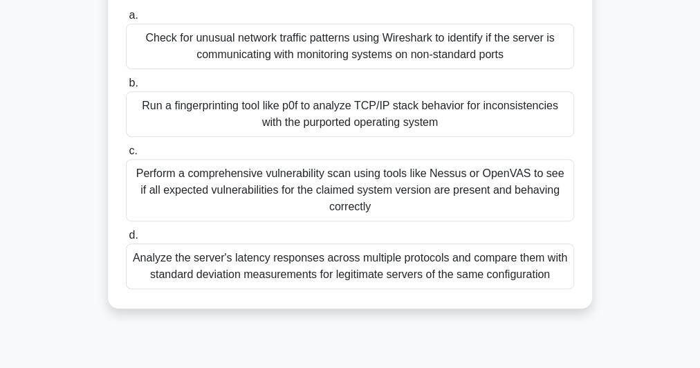
scroll to position [324, 0]
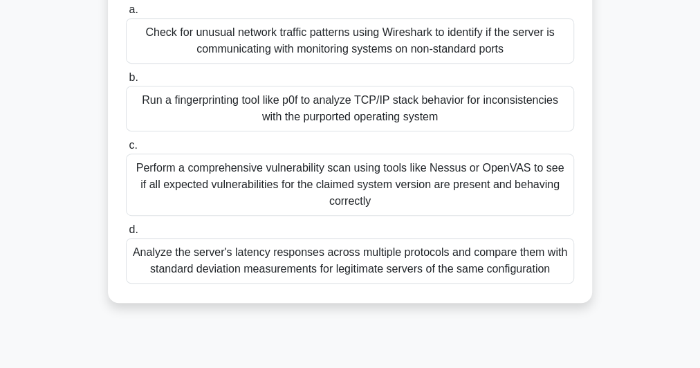
click at [405, 100] on div "Run a fingerprinting tool like p0f to analyze TCP/IP stack behavior for inconsi…" at bounding box center [350, 109] width 448 height 46
click at [126, 82] on input "b. Run a fingerprinting tool like p0f to analyze TCP/IP stack behavior for inco…" at bounding box center [126, 77] width 0 height 9
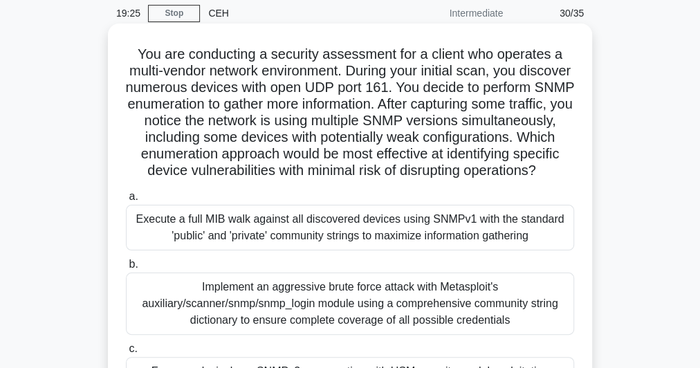
scroll to position [0, 0]
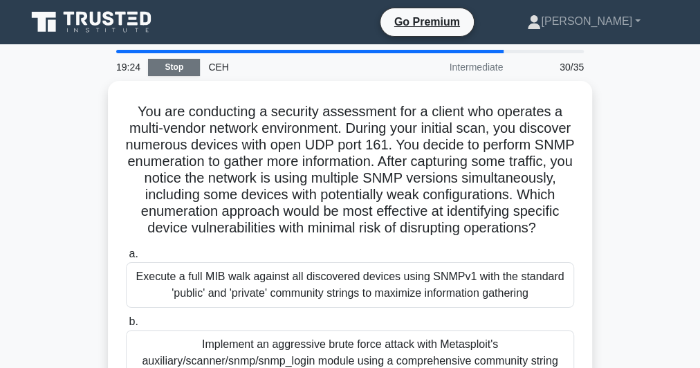
click at [174, 71] on link "Stop" at bounding box center [174, 67] width 52 height 17
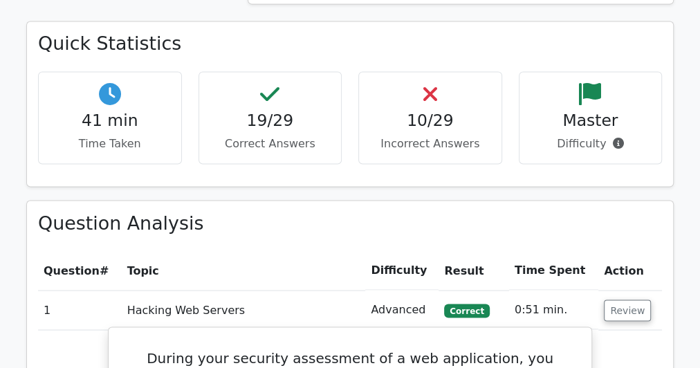
scroll to position [1273, 0]
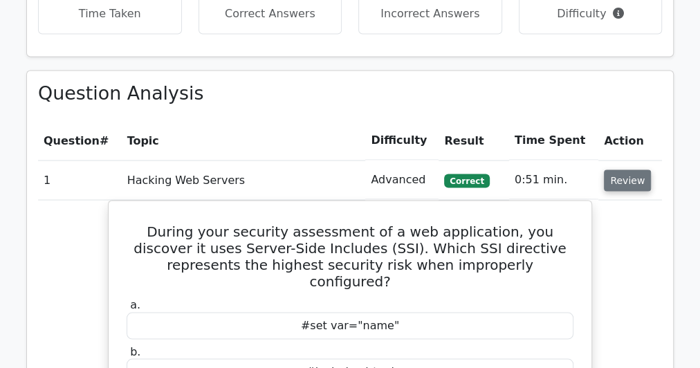
click at [634, 169] on button "Review" at bounding box center [627, 179] width 47 height 21
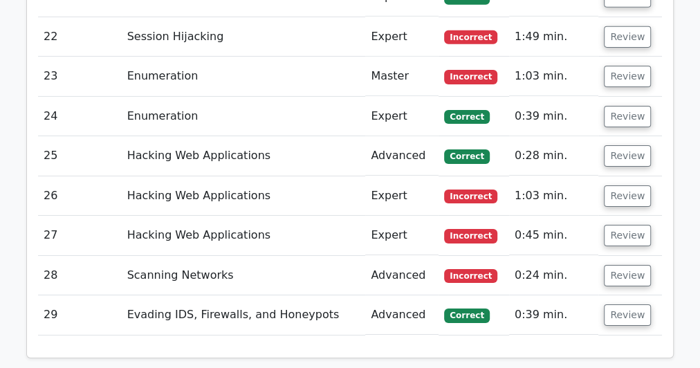
scroll to position [2324, 0]
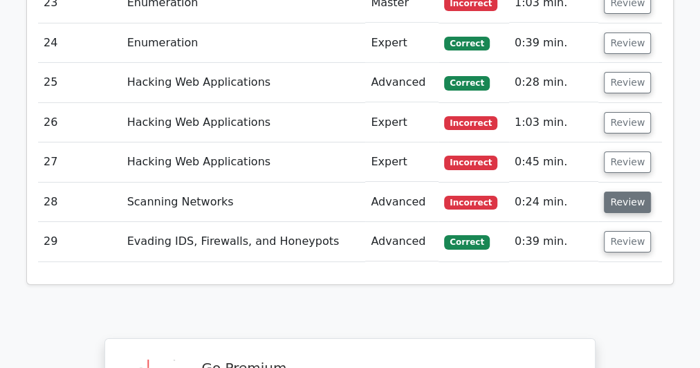
click at [615, 192] on button "Review" at bounding box center [627, 202] width 47 height 21
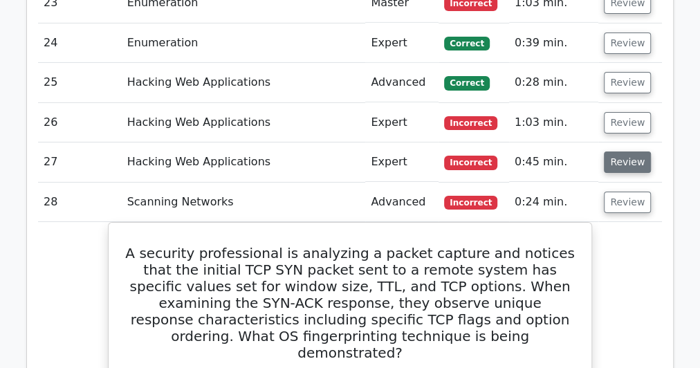
click at [613, 151] on button "Review" at bounding box center [627, 161] width 47 height 21
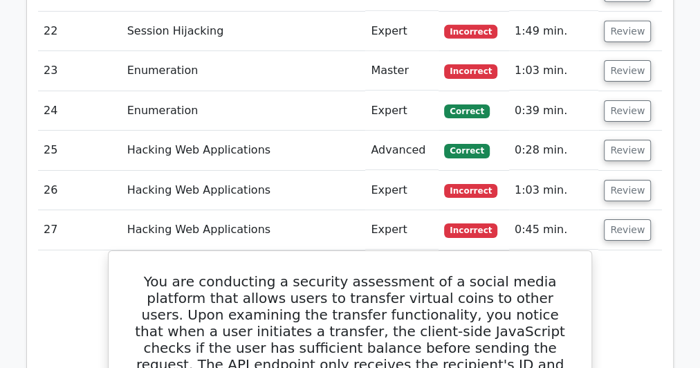
scroll to position [2214, 0]
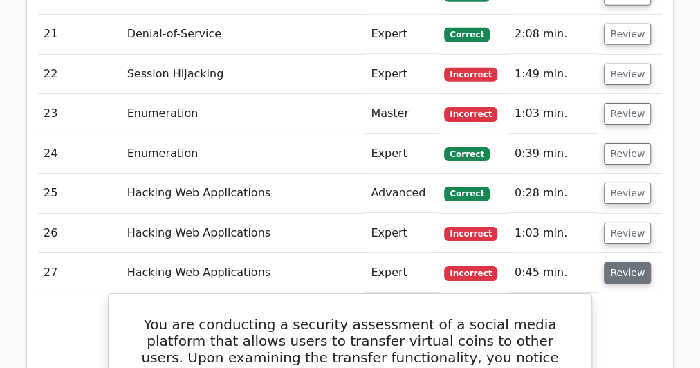
drag, startPoint x: 629, startPoint y: 220, endPoint x: 618, endPoint y: 230, distance: 15.7
click at [629, 262] on button "Review" at bounding box center [627, 272] width 47 height 21
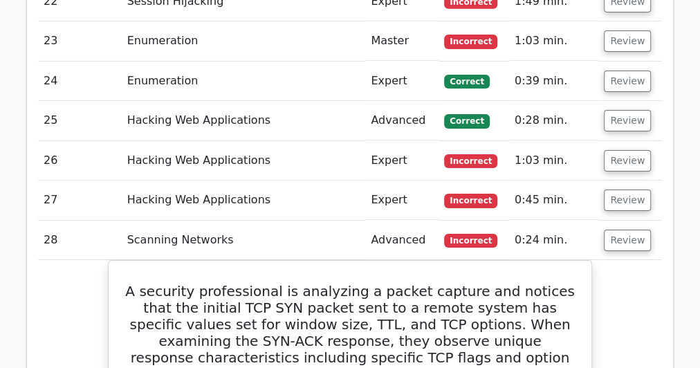
scroll to position [2380, 0]
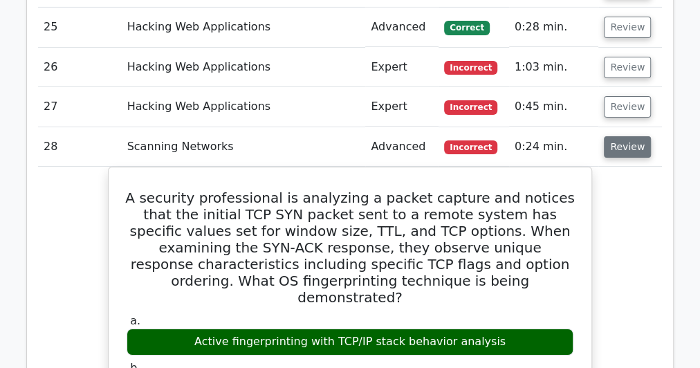
click at [629, 136] on button "Review" at bounding box center [627, 146] width 47 height 21
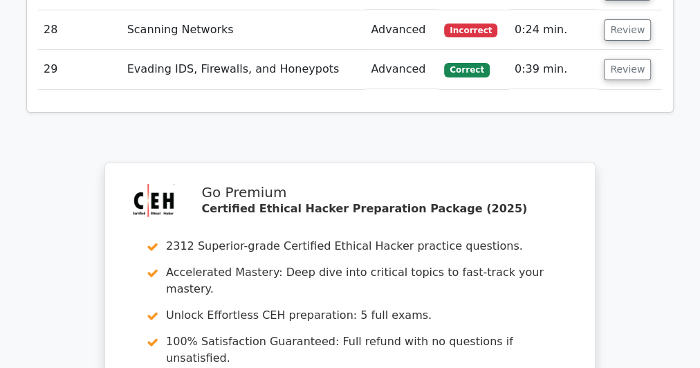
scroll to position [2435, 0]
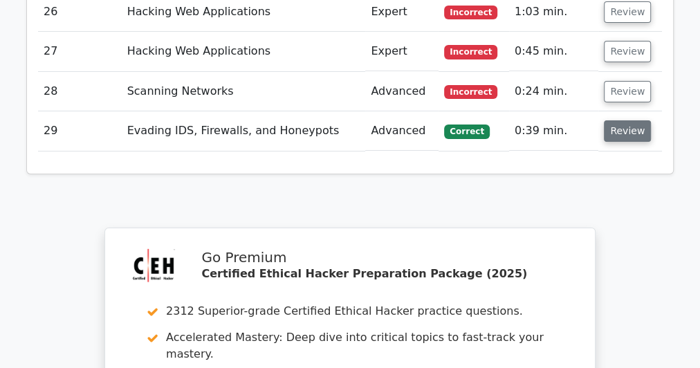
click at [625, 120] on button "Review" at bounding box center [627, 130] width 47 height 21
click at [626, 120] on button "Review" at bounding box center [627, 130] width 47 height 21
click at [606, 120] on button "Review" at bounding box center [627, 130] width 47 height 21
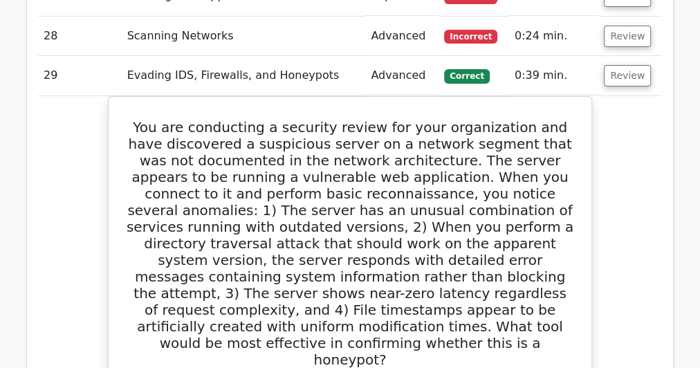
scroll to position [2380, 0]
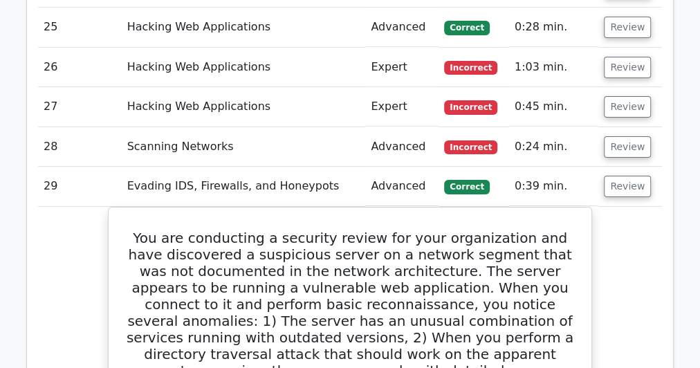
click at [620, 167] on td "Review" at bounding box center [630, 186] width 64 height 39
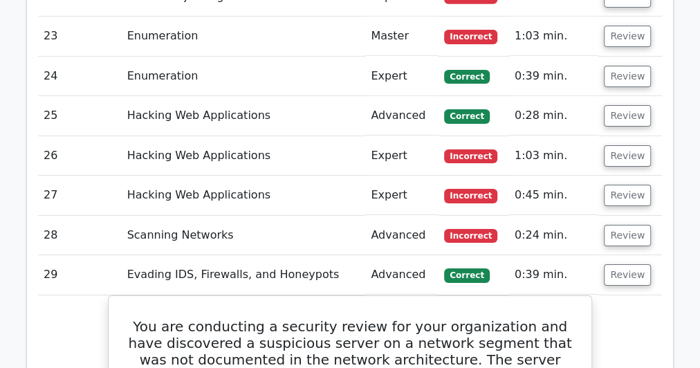
scroll to position [2269, 0]
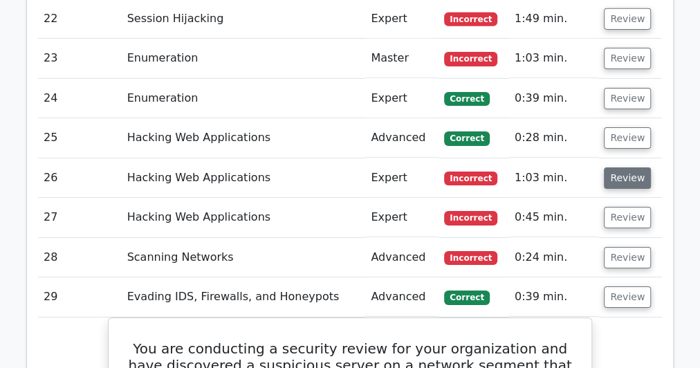
click at [622, 167] on button "Review" at bounding box center [627, 177] width 47 height 21
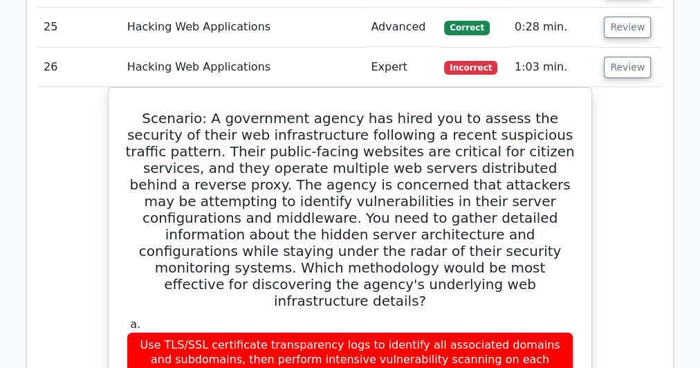
scroll to position [2158, 0]
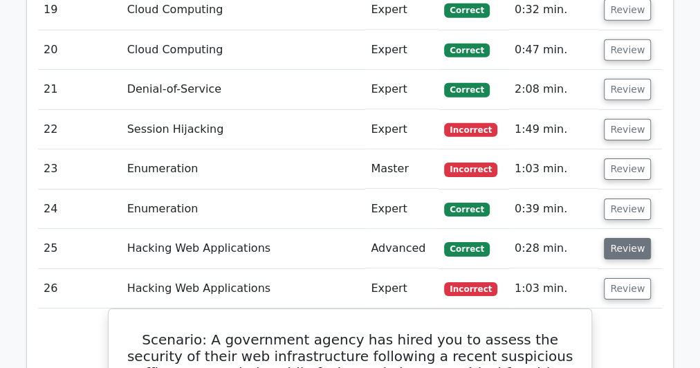
click at [631, 238] on button "Review" at bounding box center [627, 248] width 47 height 21
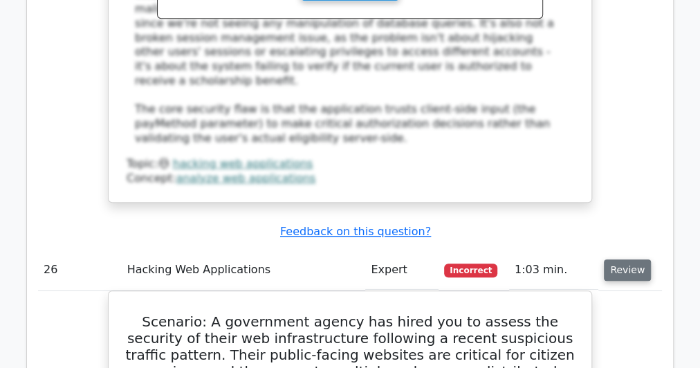
click at [619, 259] on button "Review" at bounding box center [627, 269] width 47 height 21
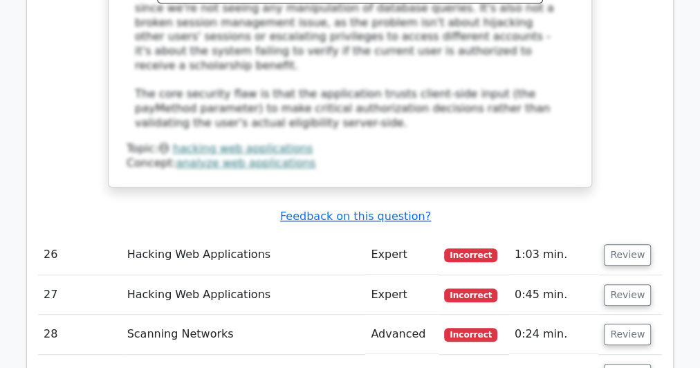
scroll to position [3044, 0]
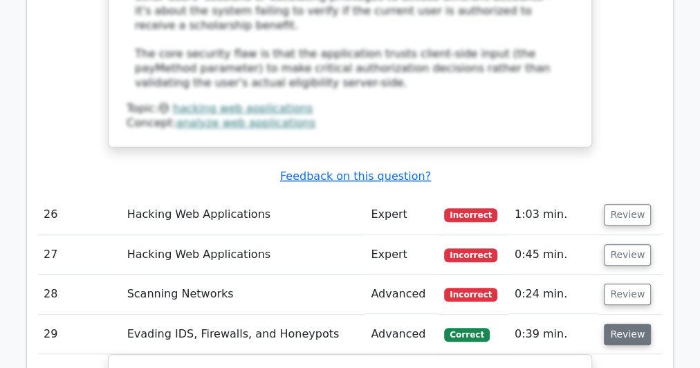
click at [631, 324] on button "Review" at bounding box center [627, 334] width 47 height 21
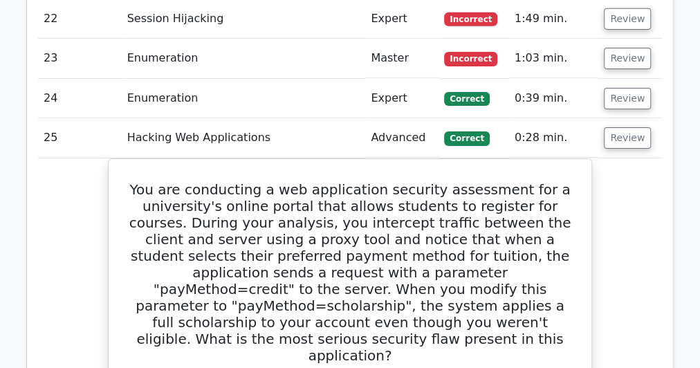
scroll to position [2214, 0]
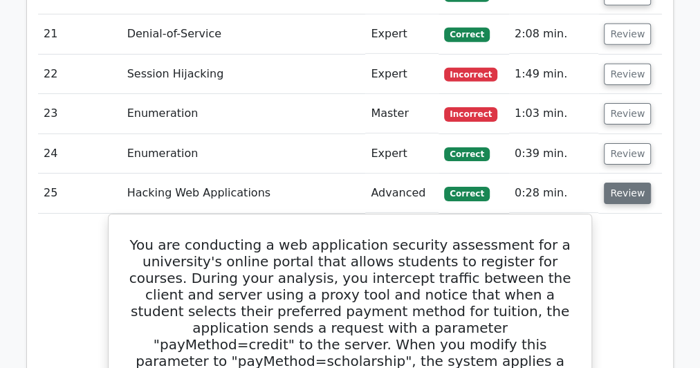
click at [620, 183] on button "Review" at bounding box center [627, 193] width 47 height 21
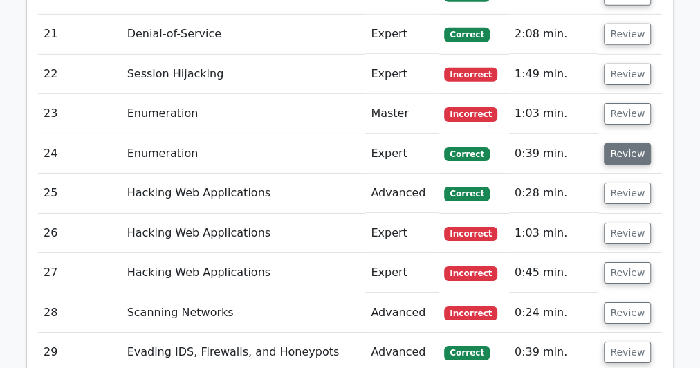
click at [623, 143] on button "Review" at bounding box center [627, 153] width 47 height 21
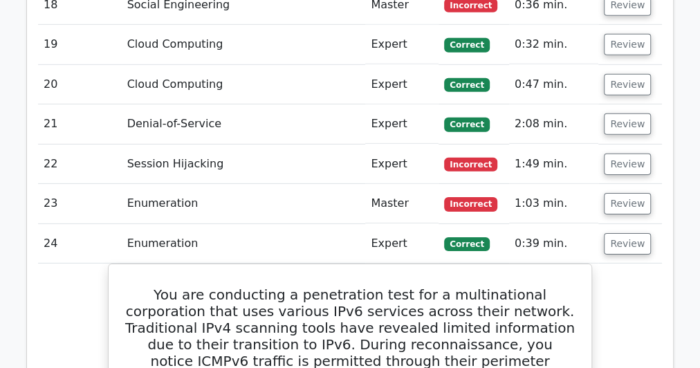
scroll to position [2103, 0]
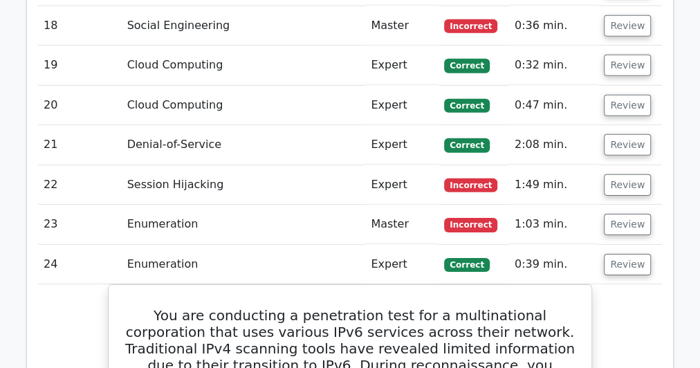
drag, startPoint x: 624, startPoint y: 216, endPoint x: 620, endPoint y: 205, distance: 11.6
click at [625, 254] on button "Review" at bounding box center [627, 264] width 47 height 21
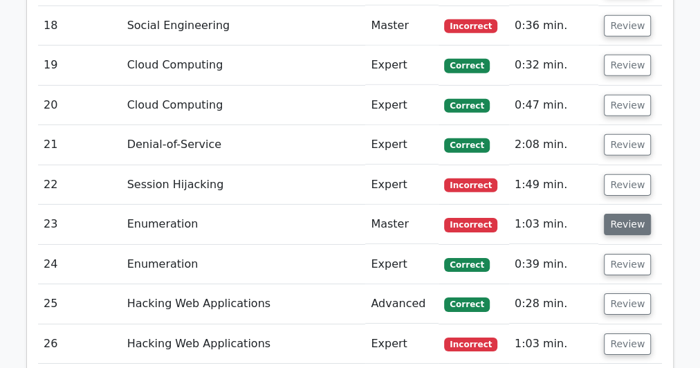
click at [618, 214] on button "Review" at bounding box center [627, 224] width 47 height 21
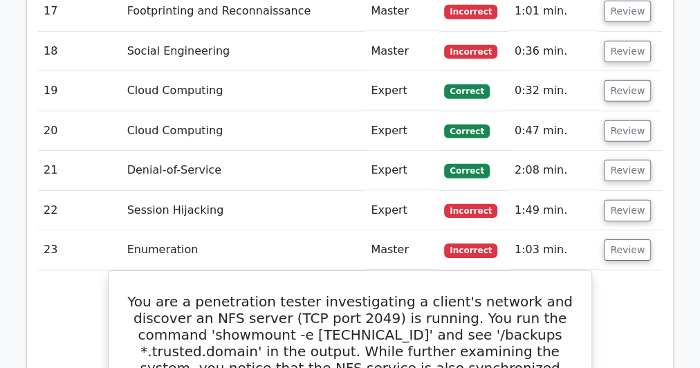
scroll to position [1992, 0]
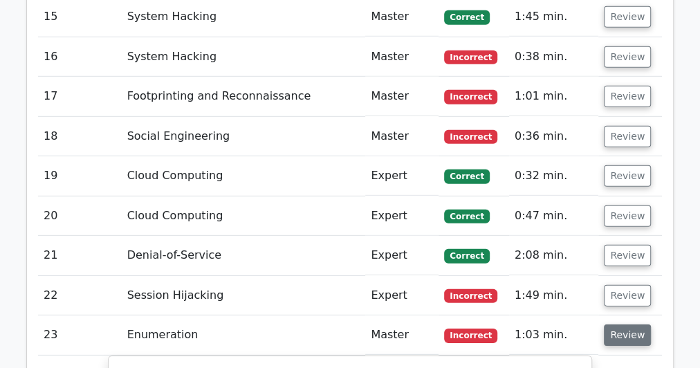
click at [616, 324] on button "Review" at bounding box center [627, 334] width 47 height 21
click at [638, 285] on button "Review" at bounding box center [627, 295] width 47 height 21
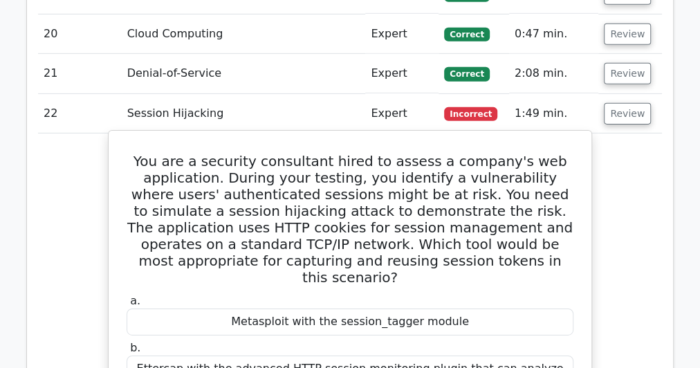
scroll to position [2158, 0]
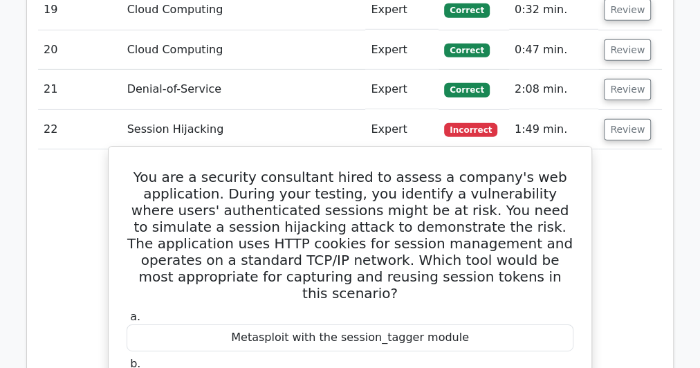
click at [330, 181] on h5 "You are a security consultant hired to assess a company's web application. Duri…" at bounding box center [350, 235] width 450 height 133
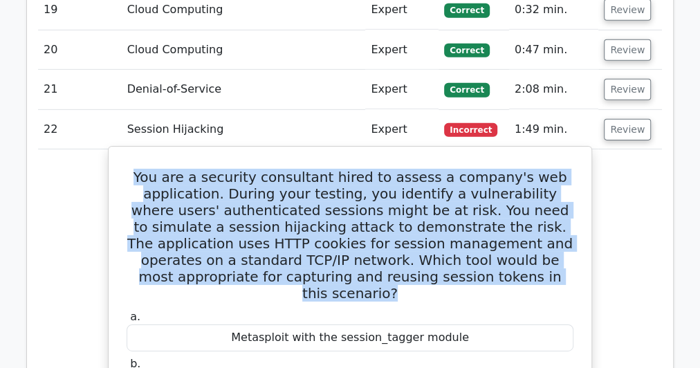
click at [330, 181] on h5 "You are a security consultant hired to assess a company's web application. Duri…" at bounding box center [350, 235] width 450 height 133
copy div "You are a security consultant hired to assess a company's web application. Duri…"
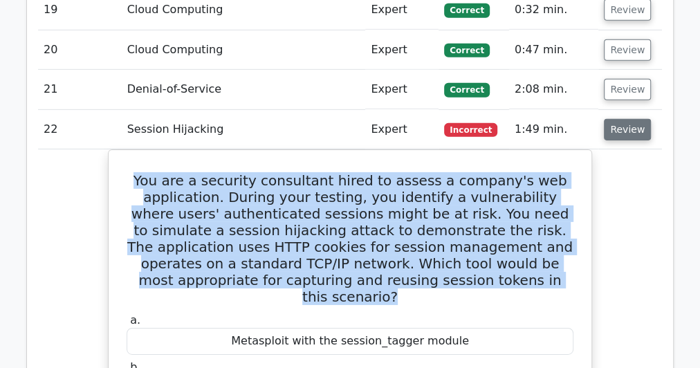
click at [612, 119] on button "Review" at bounding box center [627, 129] width 47 height 21
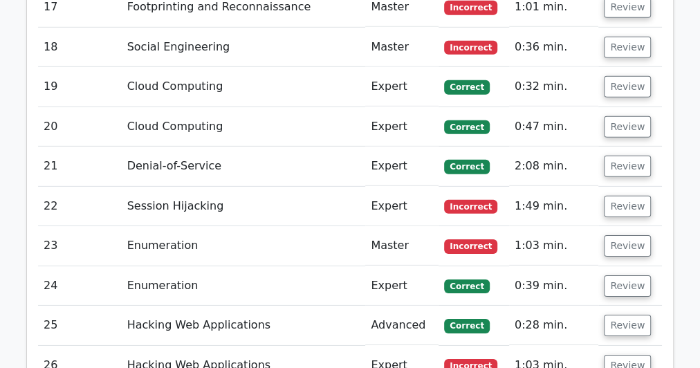
scroll to position [1992, 0]
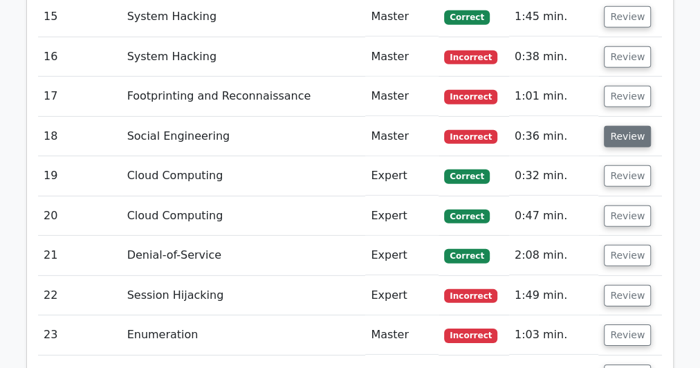
click at [624, 126] on button "Review" at bounding box center [627, 136] width 47 height 21
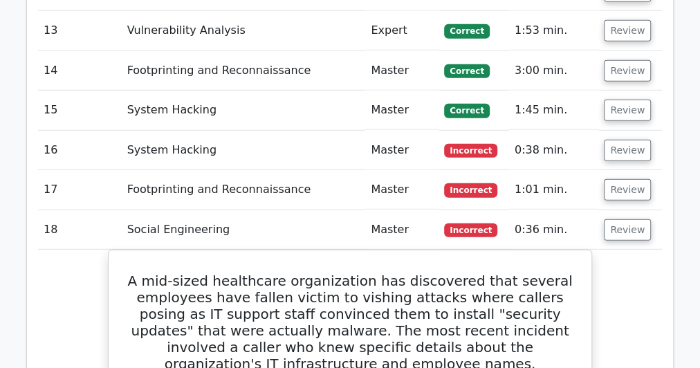
scroll to position [1882, 0]
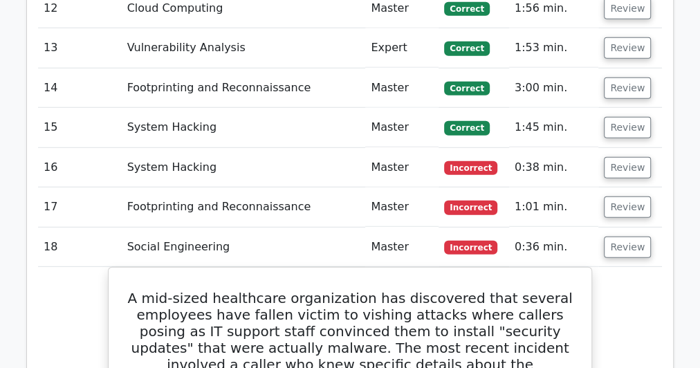
click at [598, 187] on td "Review" at bounding box center [630, 206] width 64 height 39
click at [613, 196] on button "Review" at bounding box center [627, 206] width 47 height 21
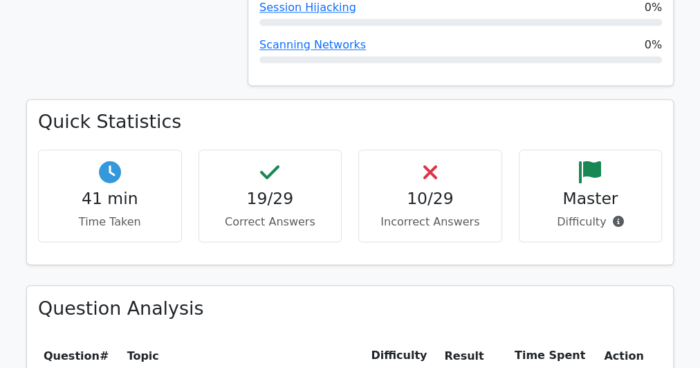
scroll to position [1217, 0]
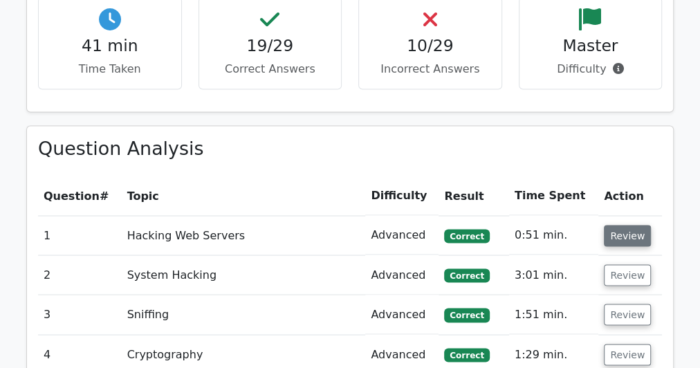
click at [621, 225] on button "Review" at bounding box center [627, 235] width 47 height 21
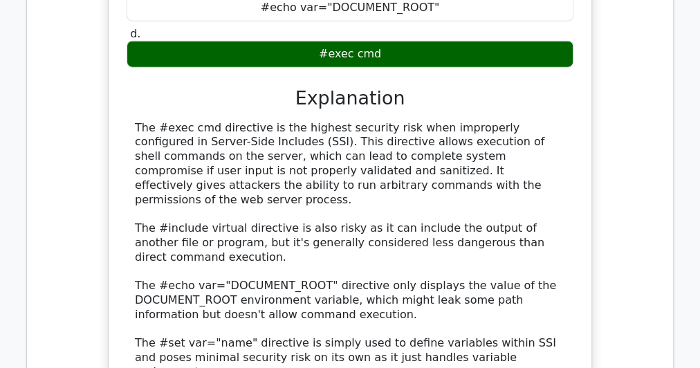
scroll to position [1686, 0]
